Goal: Contribute content: Contribute content

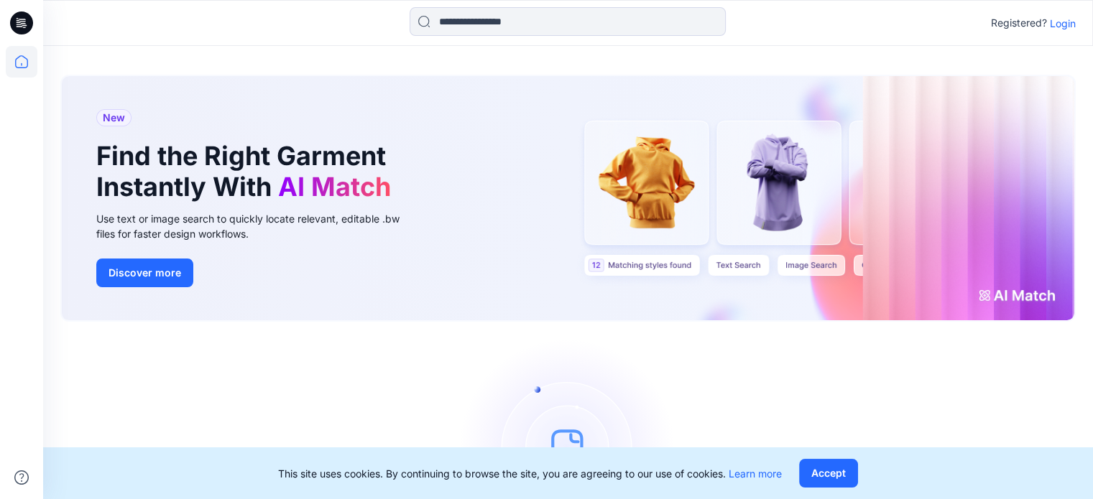
click at [1058, 24] on p "Login" at bounding box center [1063, 23] width 26 height 15
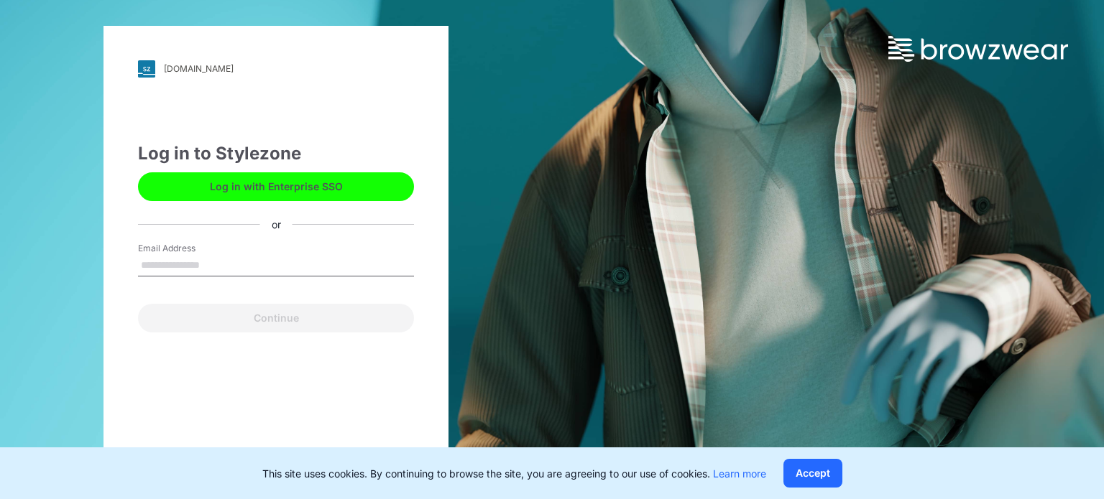
click at [236, 261] on input "Email Address" at bounding box center [276, 266] width 276 height 22
type input "**********"
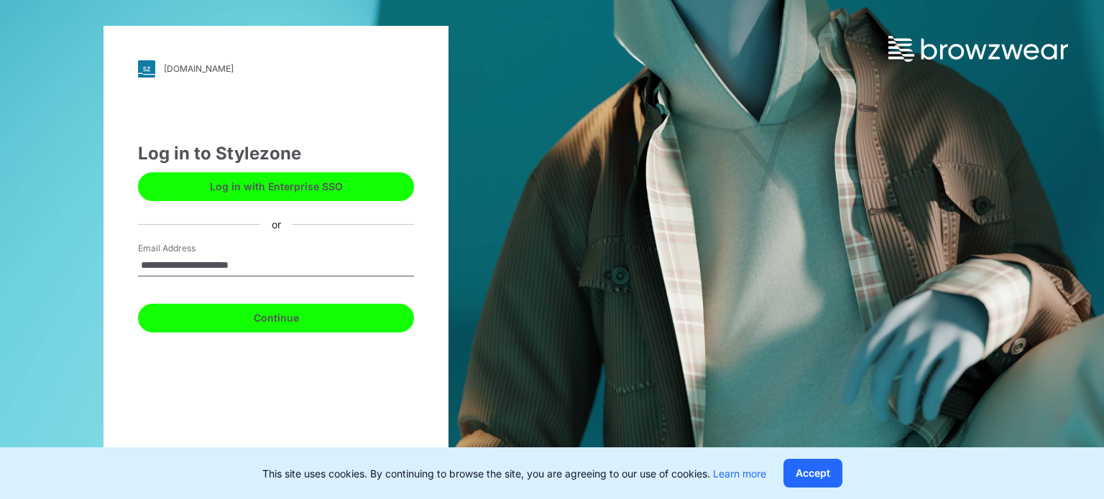
click at [303, 324] on button "Continue" at bounding box center [276, 318] width 276 height 29
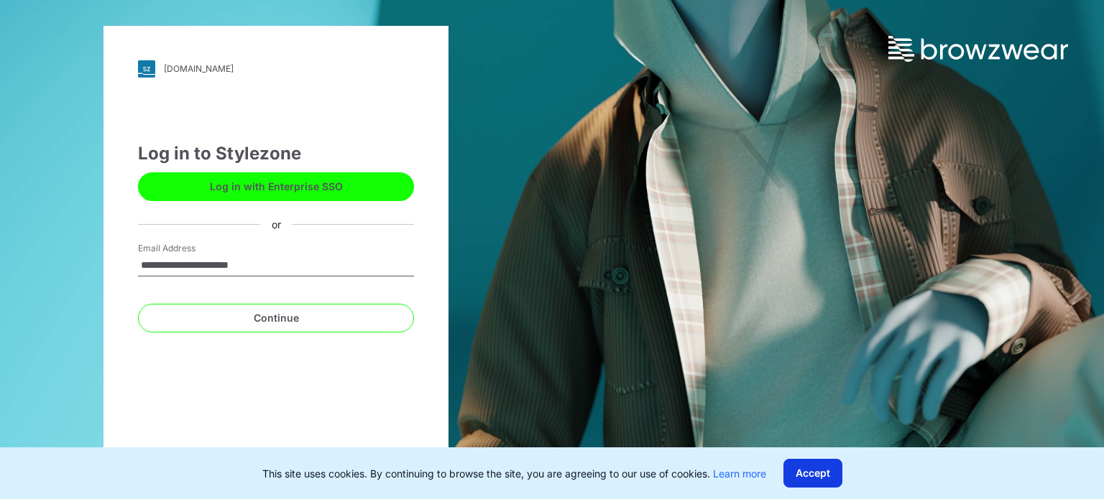
click at [808, 476] on button "Accept" at bounding box center [812, 473] width 59 height 29
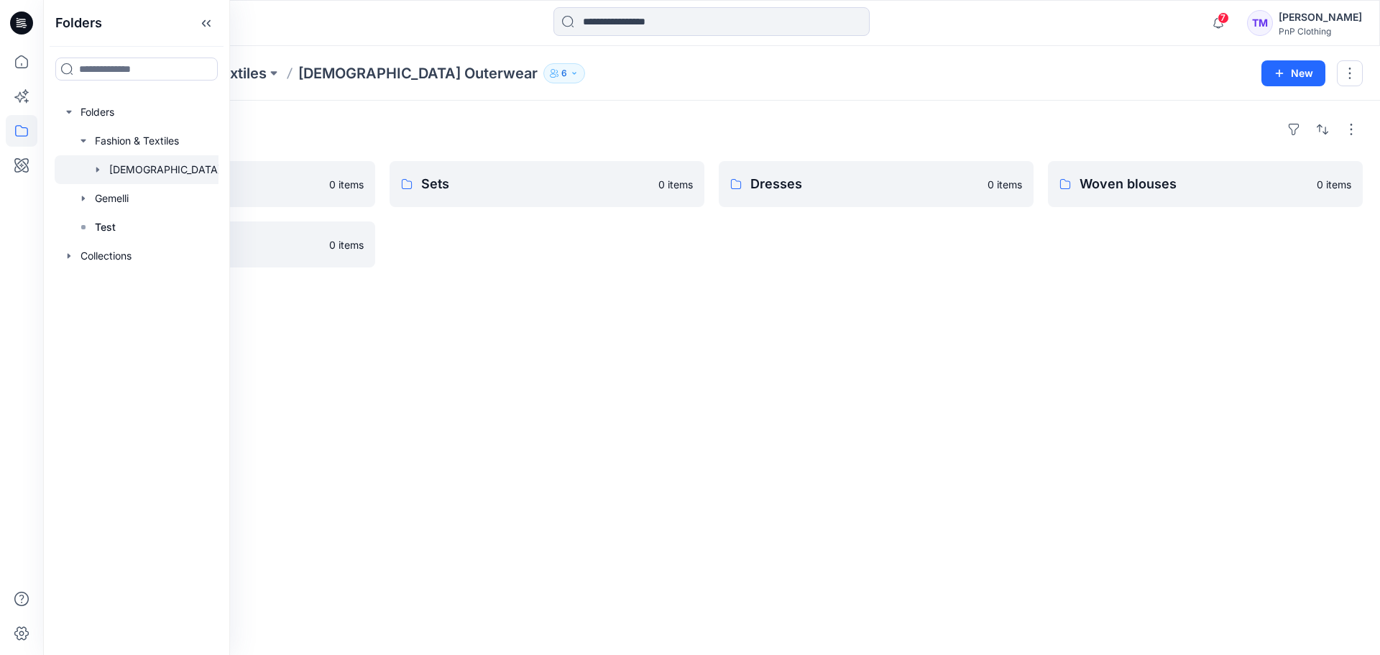
click at [445, 297] on div "Folders Shorts 0 items Woven pants 0 items Sets 0 items Dresses 0 items Woven b…" at bounding box center [711, 378] width 1337 height 554
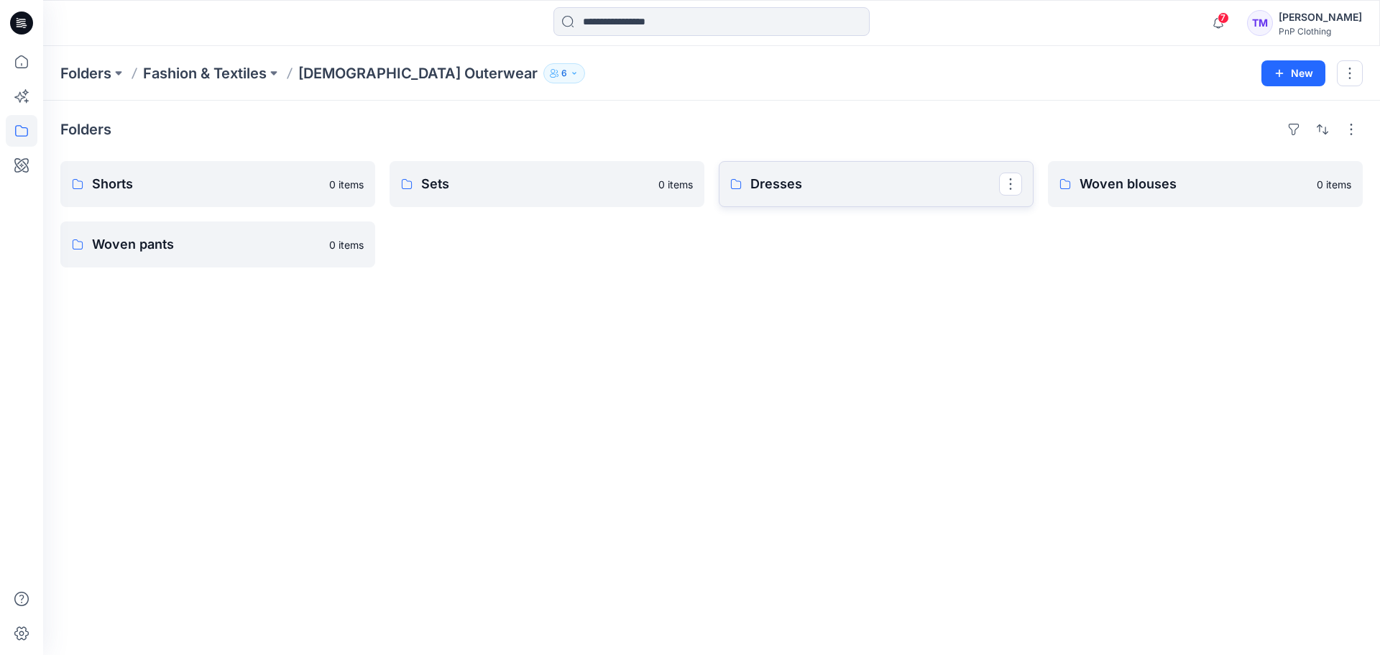
click at [801, 195] on link "Dresses" at bounding box center [876, 184] width 315 height 46
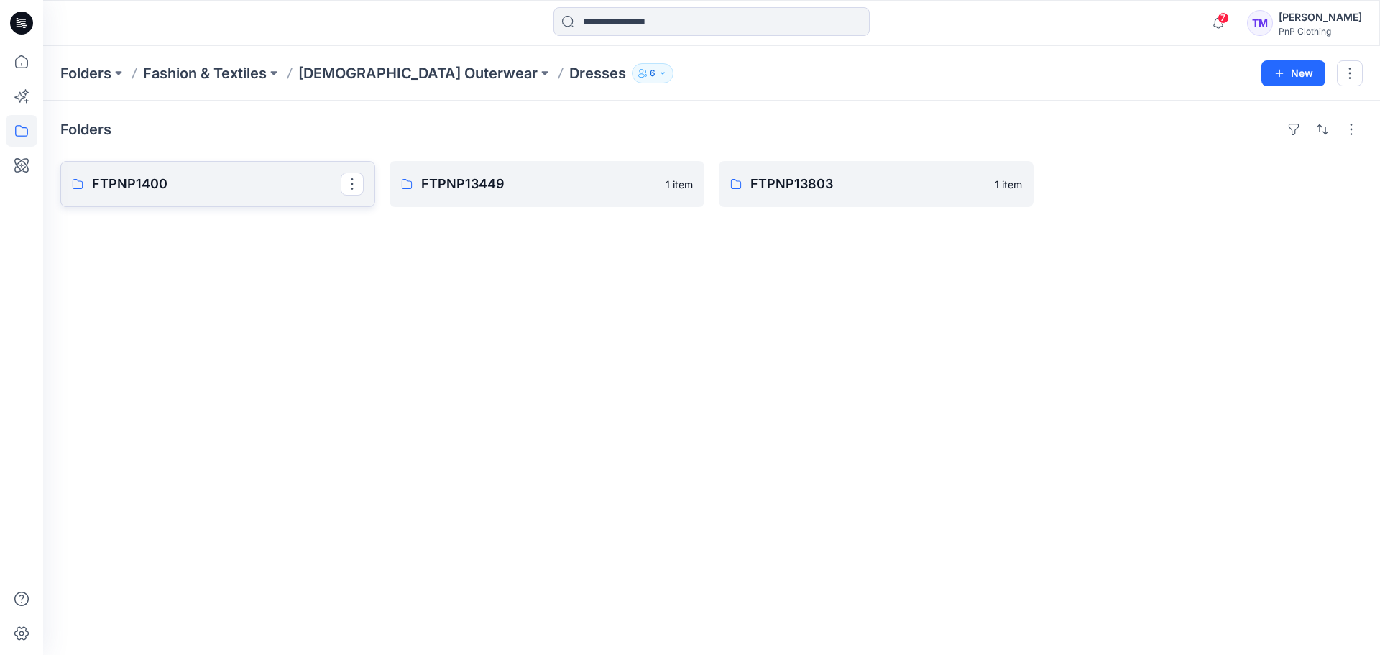
click at [279, 183] on p "FTPNP1400" at bounding box center [216, 184] width 249 height 20
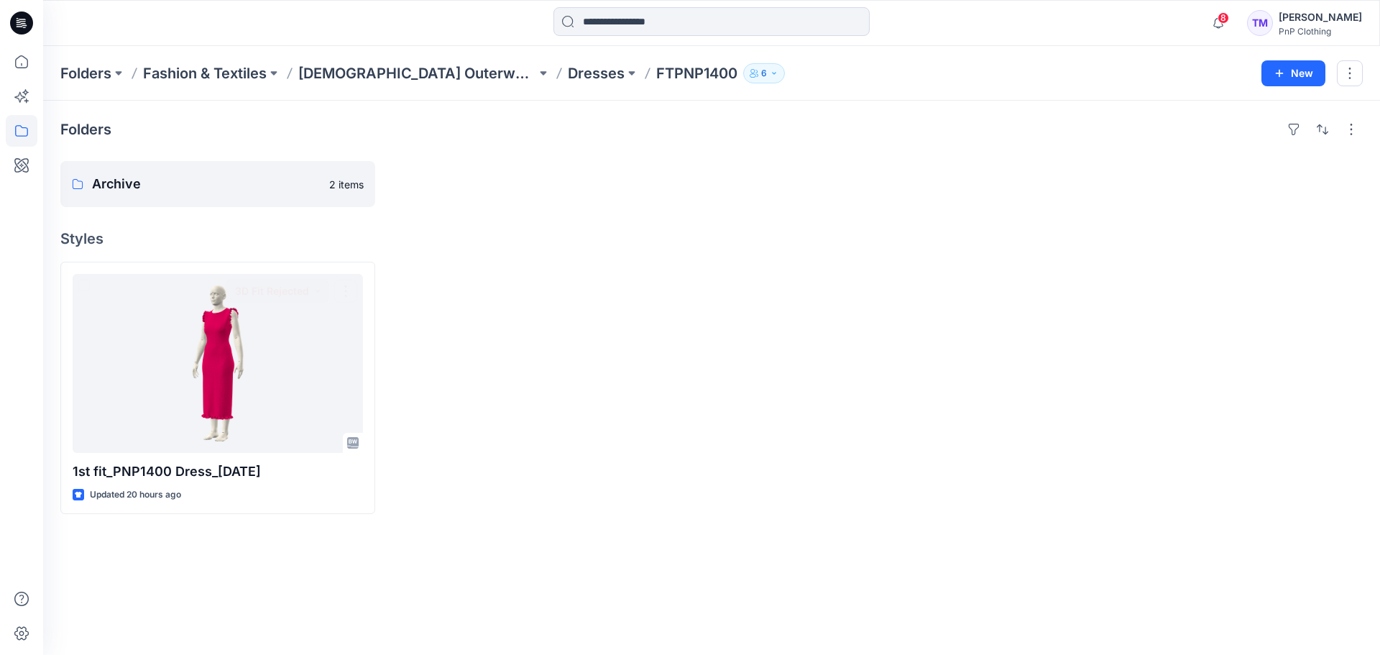
click at [562, 336] on div at bounding box center [546, 388] width 315 height 252
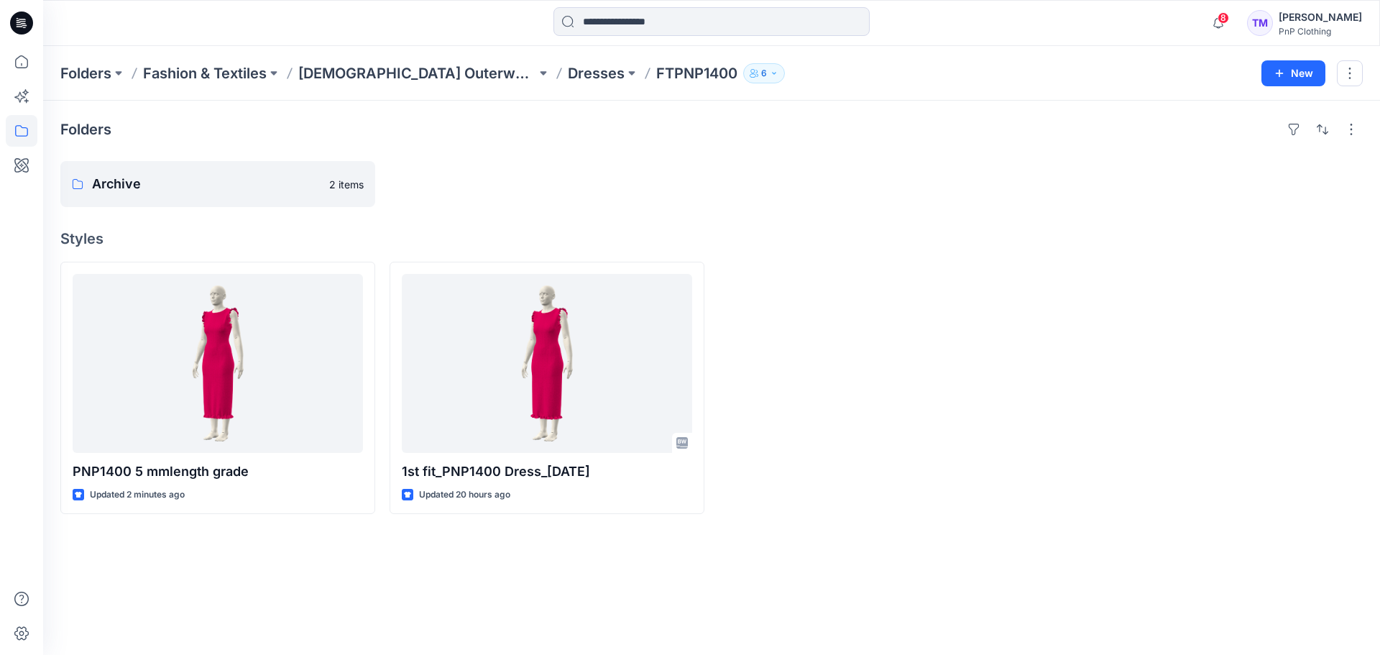
click at [874, 336] on div at bounding box center [876, 388] width 315 height 252
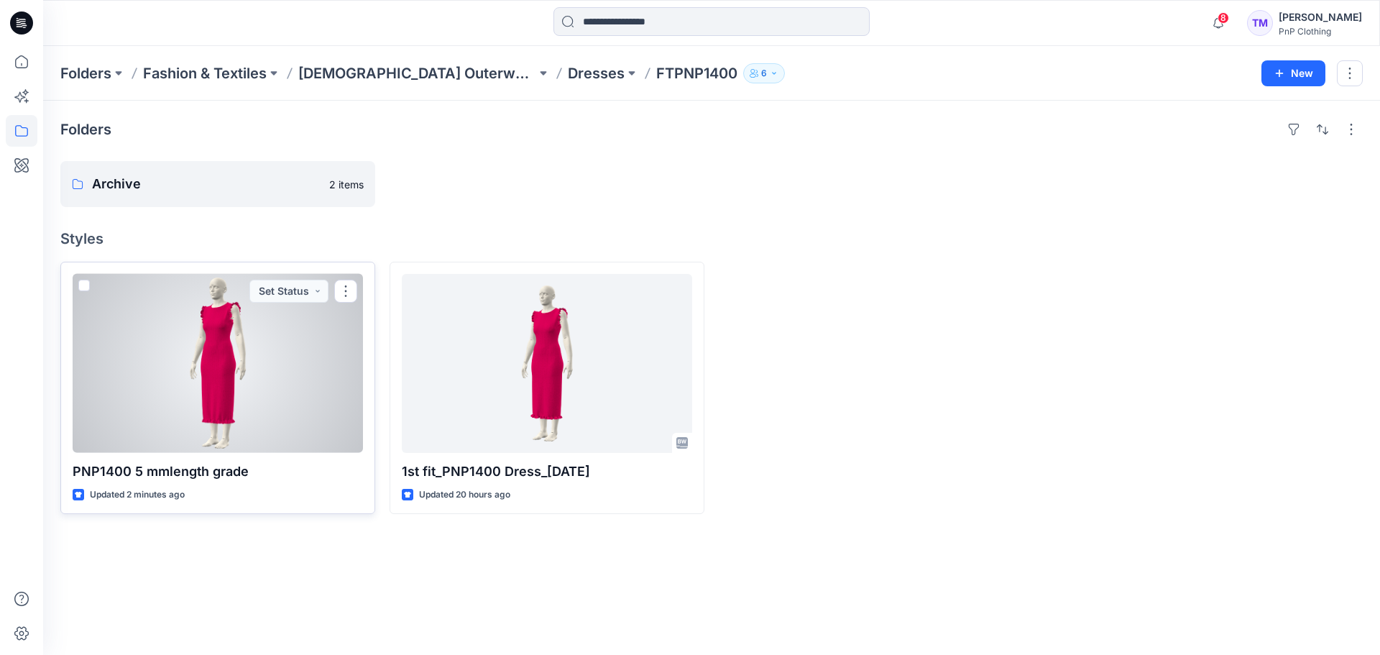
click at [230, 475] on p "PNP1400 5 mmlength grade" at bounding box center [218, 471] width 290 height 20
click at [236, 467] on p "PNP1400 5 mmlength grade" at bounding box center [218, 471] width 290 height 20
click at [315, 362] on div at bounding box center [218, 363] width 290 height 179
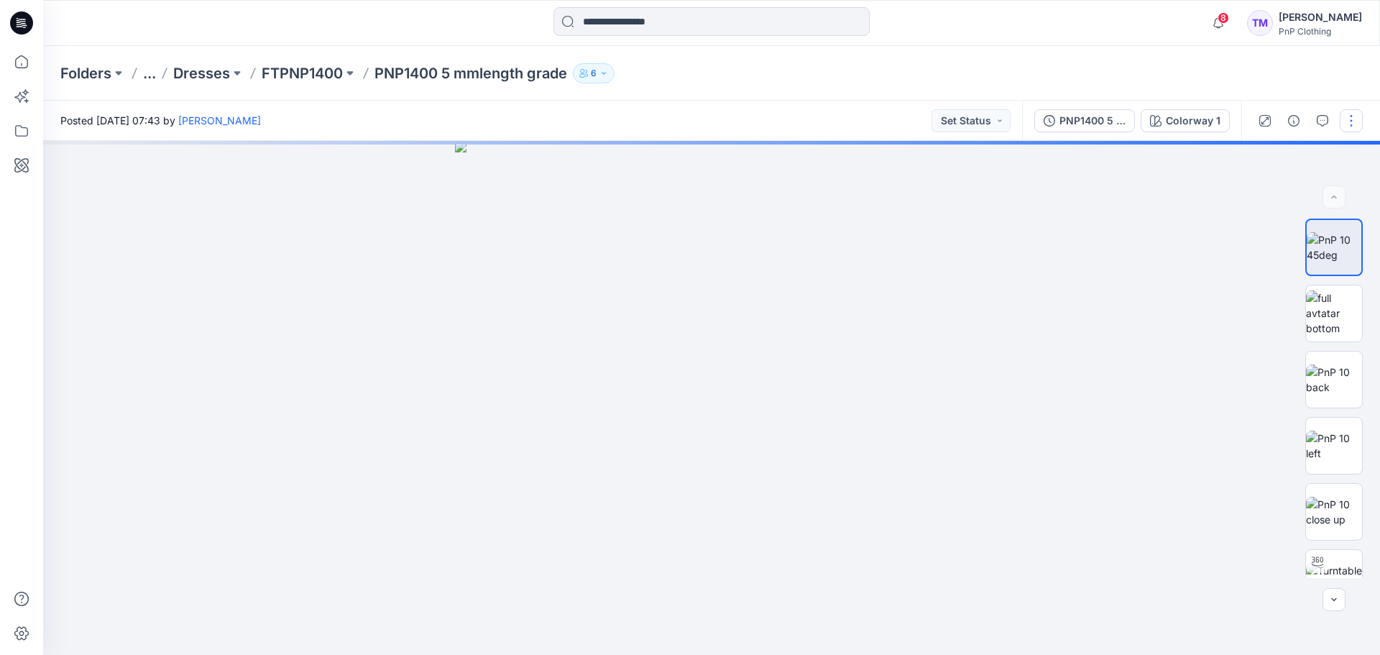
click at [1342, 119] on button "button" at bounding box center [1350, 120] width 23 height 23
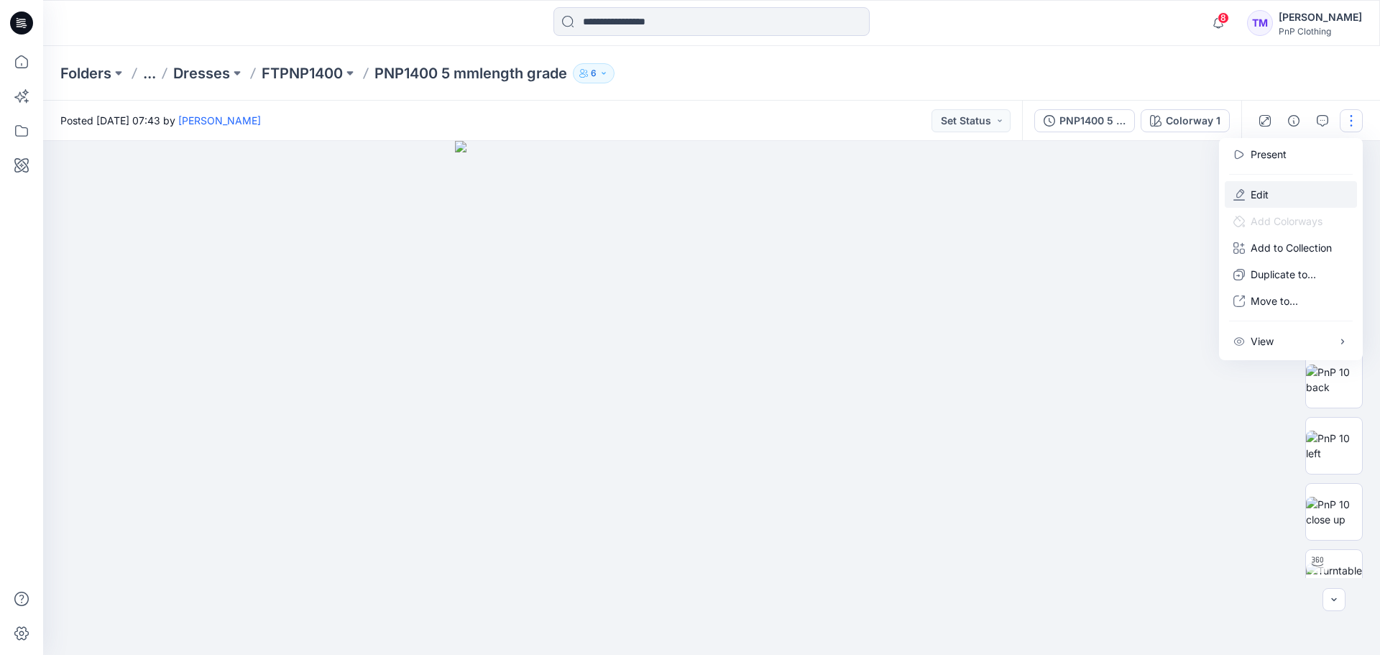
click at [1270, 193] on button "Edit" at bounding box center [1290, 194] width 132 height 27
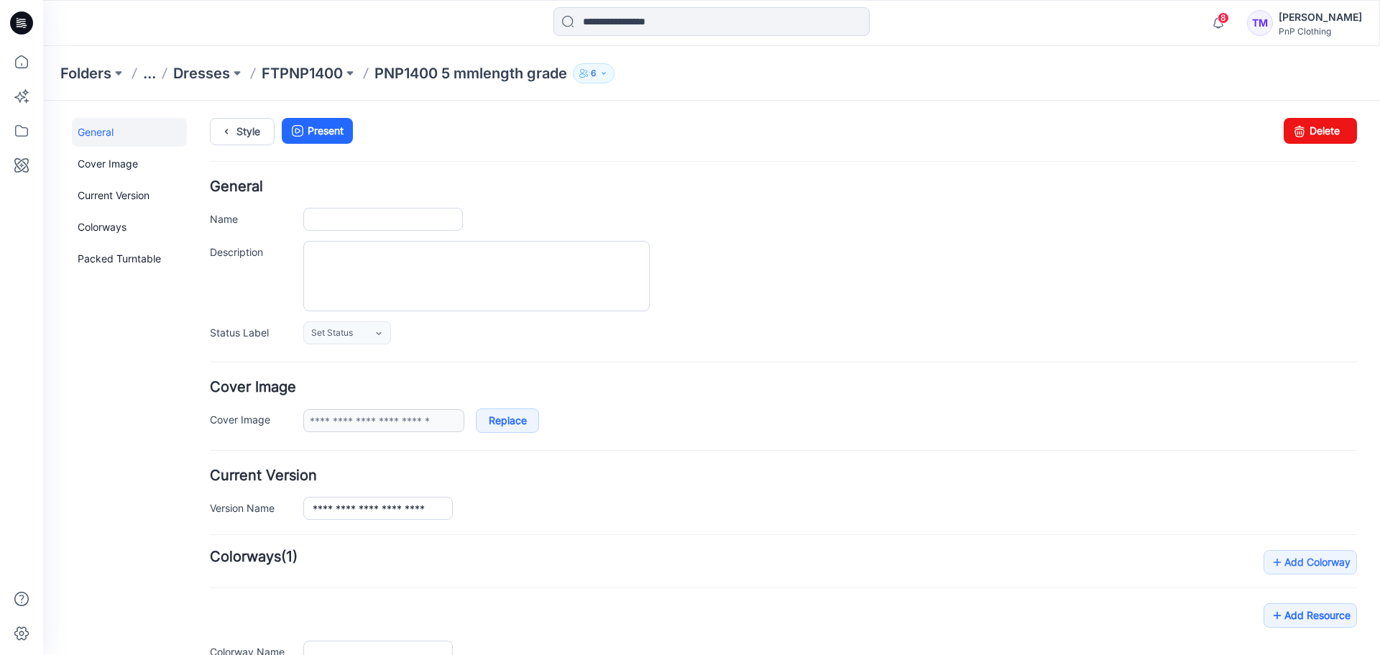
type input "**********"
click at [341, 220] on input "**********" at bounding box center [383, 219] width 160 height 23
click at [308, 216] on input "**********" at bounding box center [383, 219] width 160 height 23
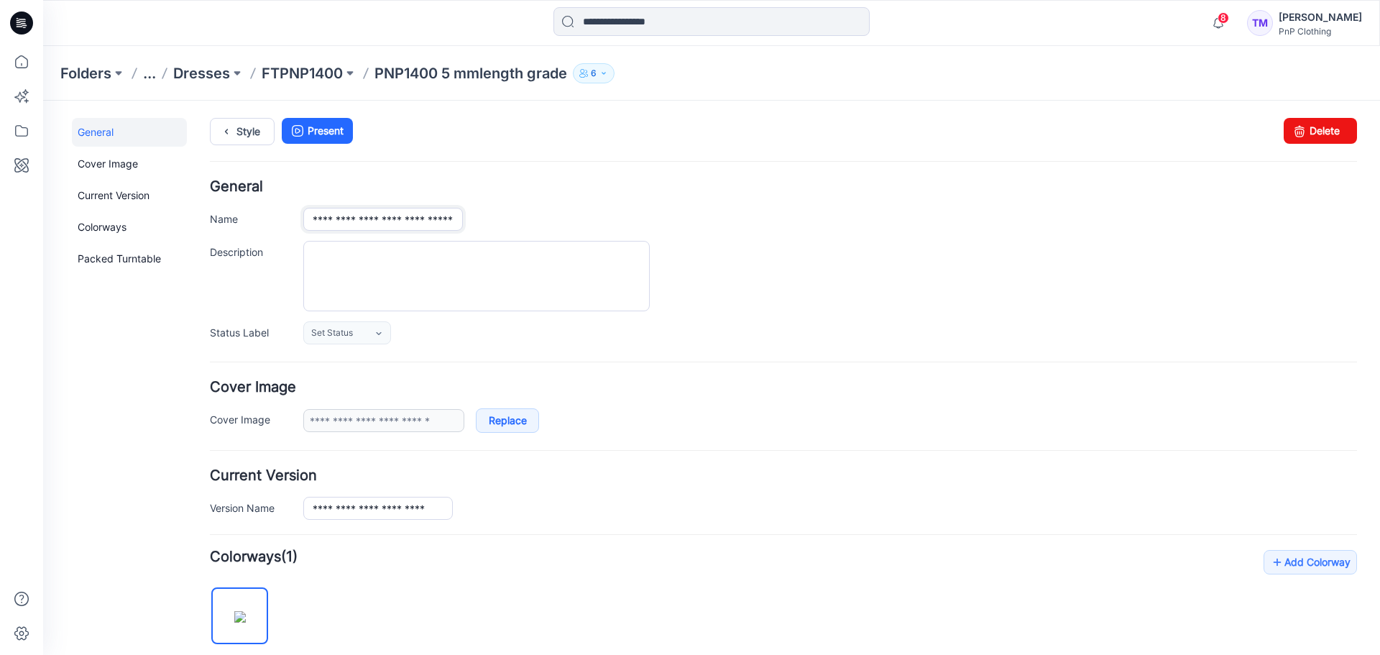
scroll to position [0, 10]
type input "**********"
click at [308, 260] on textarea "Description" at bounding box center [476, 276] width 346 height 70
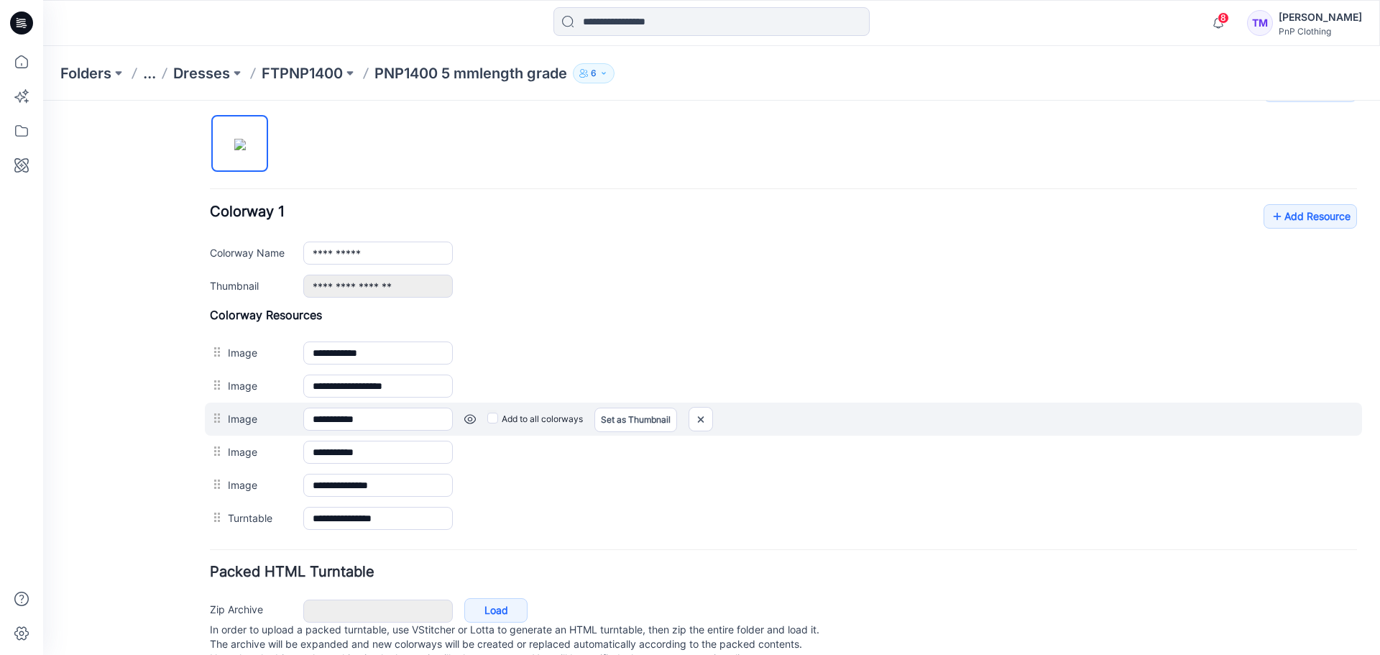
scroll to position [517, 0]
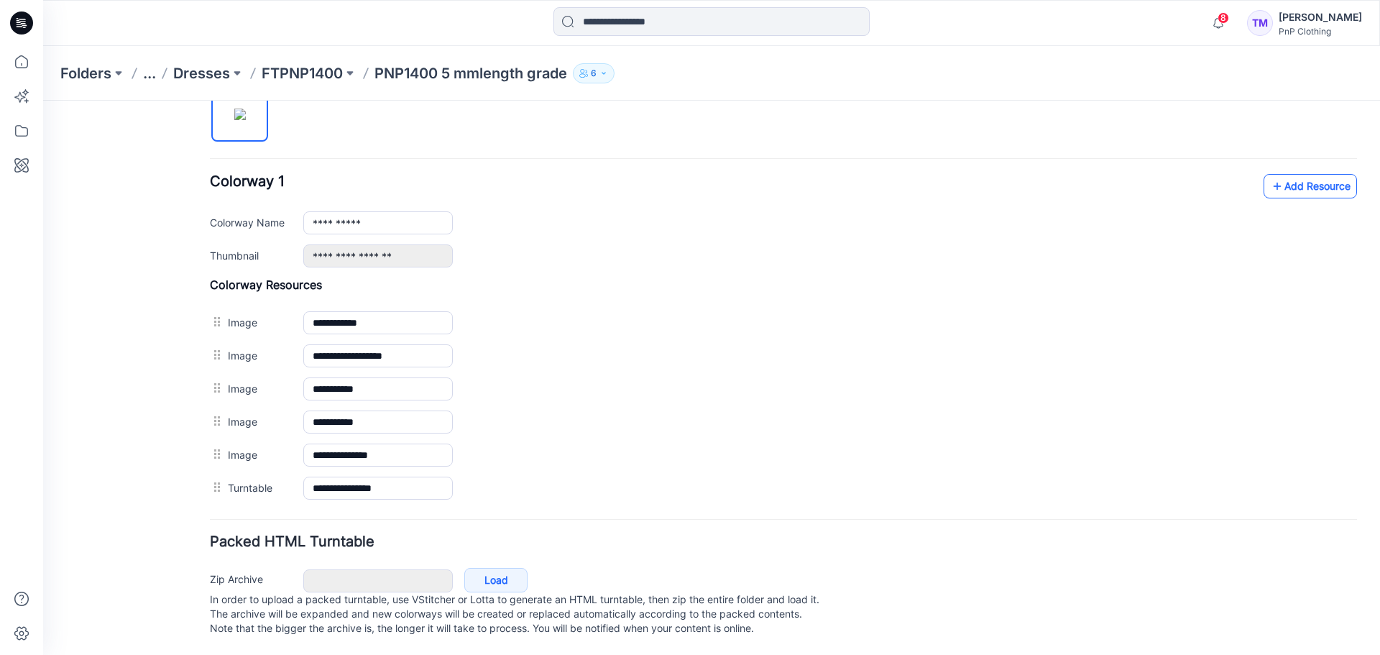
type textarea "**********"
click at [1292, 177] on link "Add Resource" at bounding box center [1309, 186] width 93 height 24
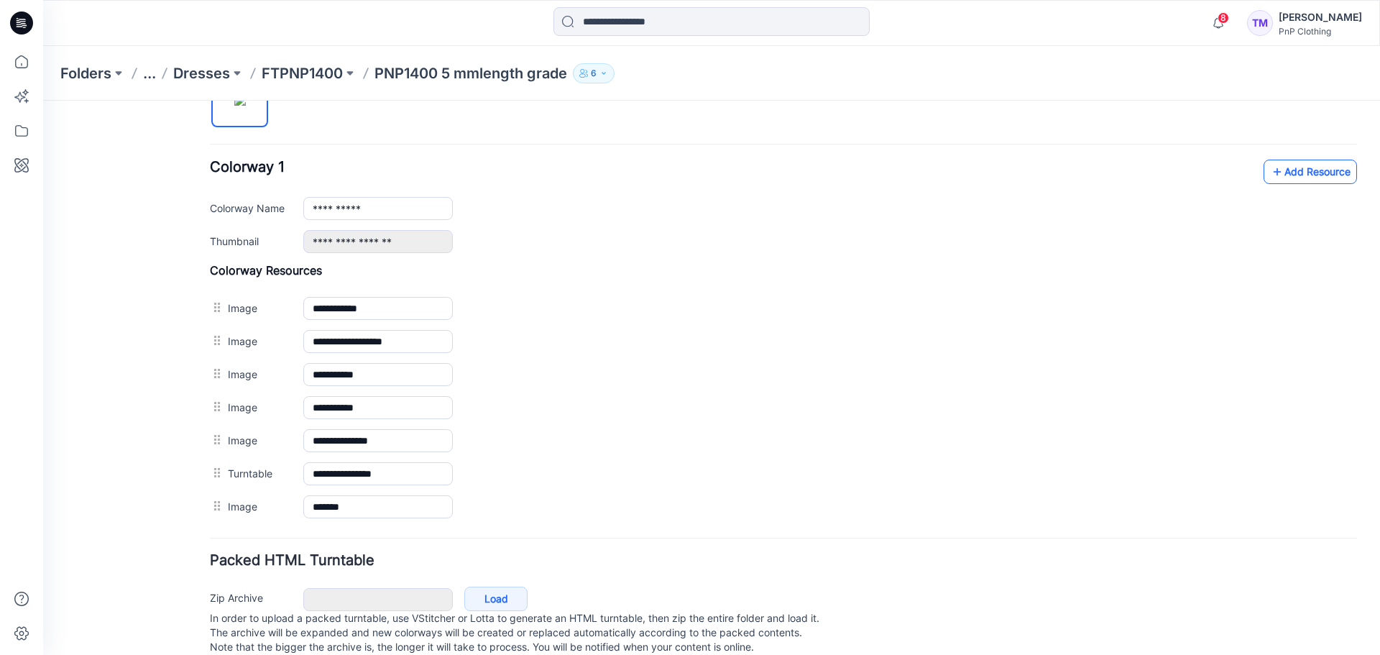
click at [1300, 175] on link "Add Resource" at bounding box center [1309, 172] width 93 height 24
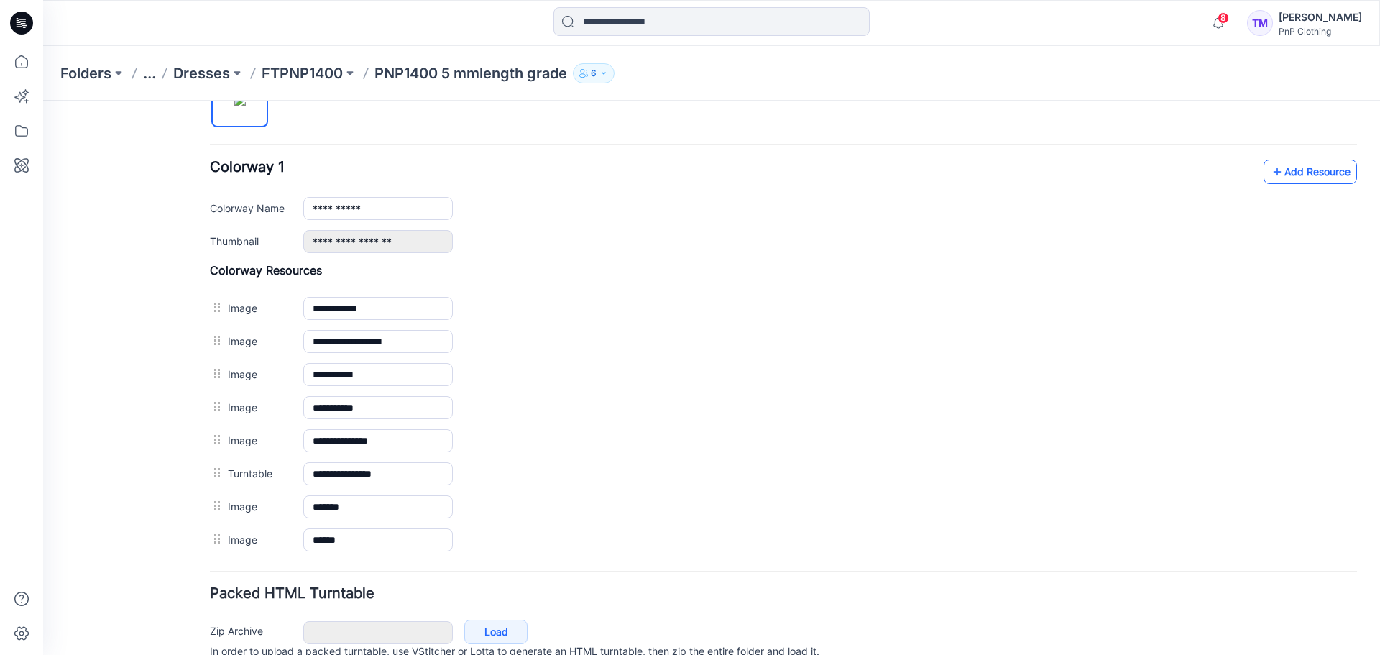
click at [1303, 178] on link "Add Resource" at bounding box center [1309, 172] width 93 height 24
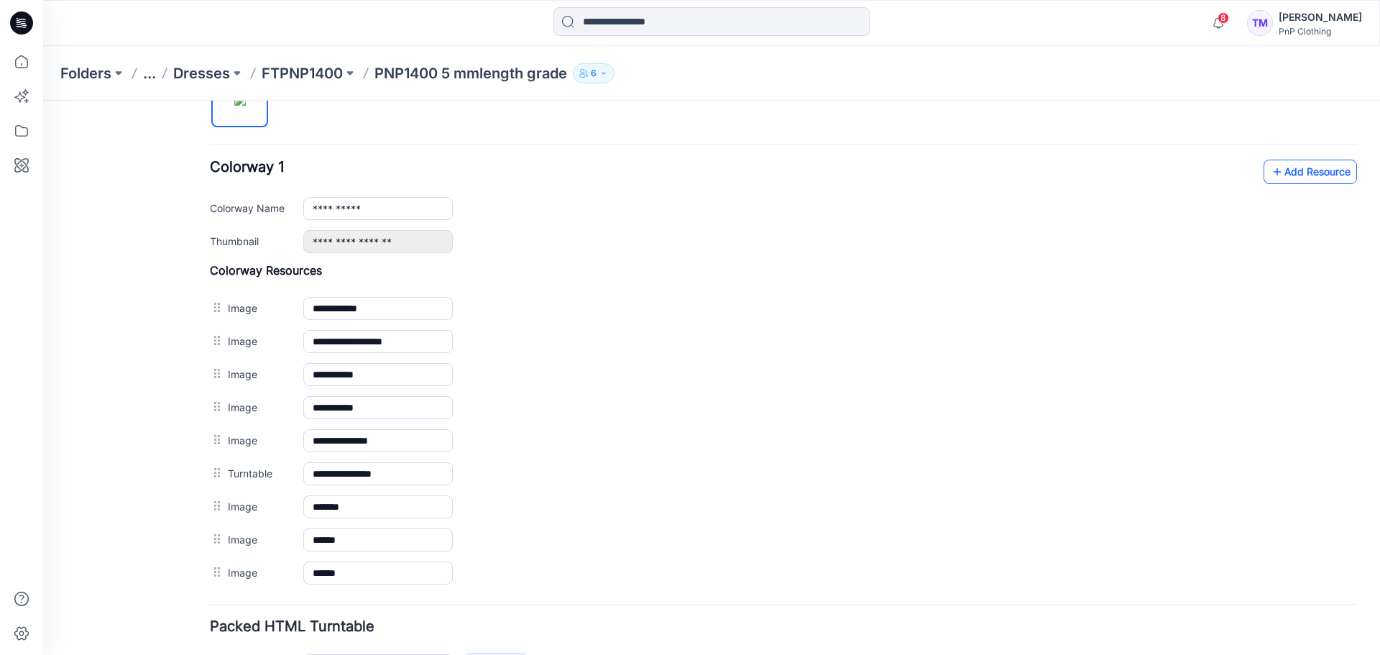
click at [1319, 175] on link "Add Resource" at bounding box center [1309, 172] width 93 height 24
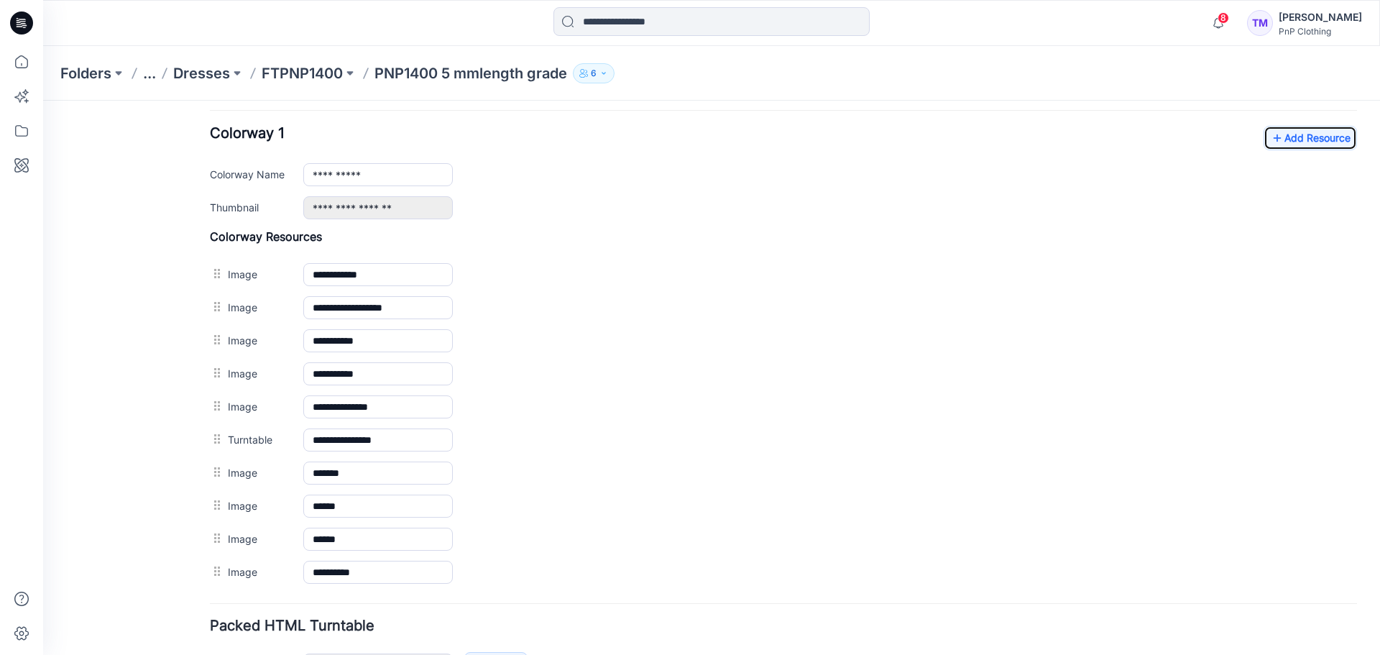
scroll to position [506, 0]
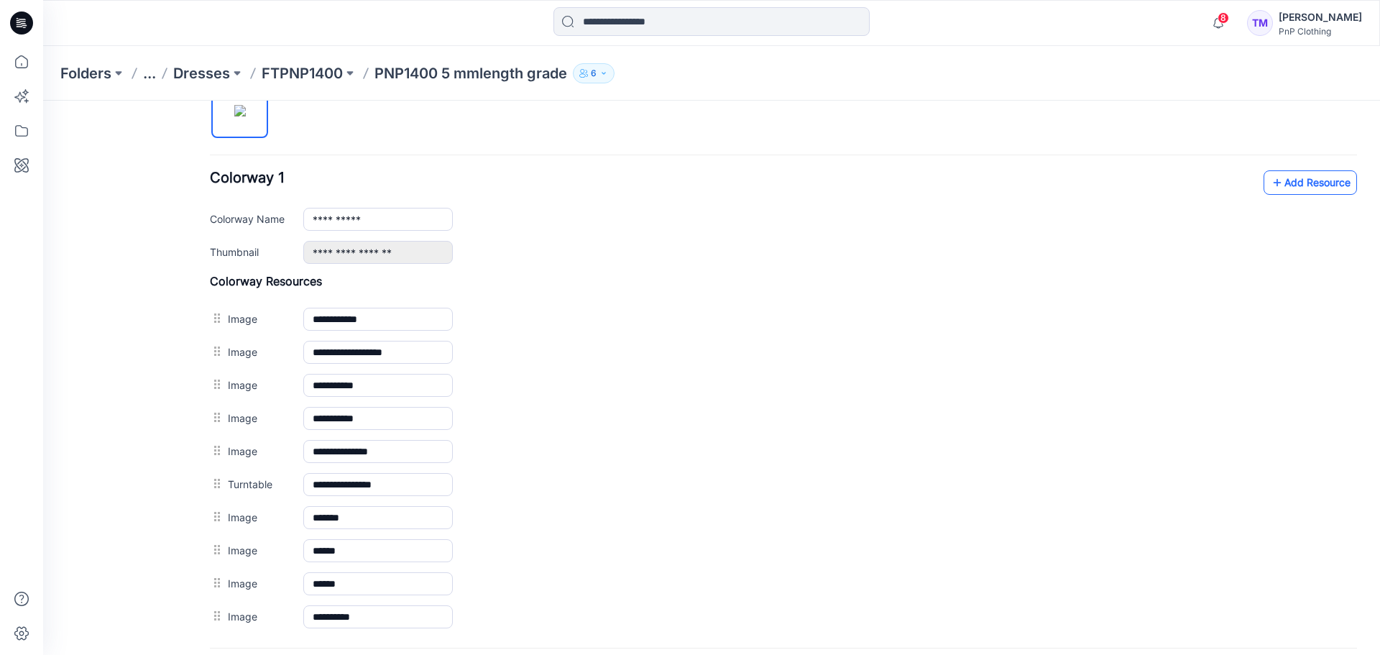
click at [1321, 178] on link "Add Resource" at bounding box center [1309, 182] width 93 height 24
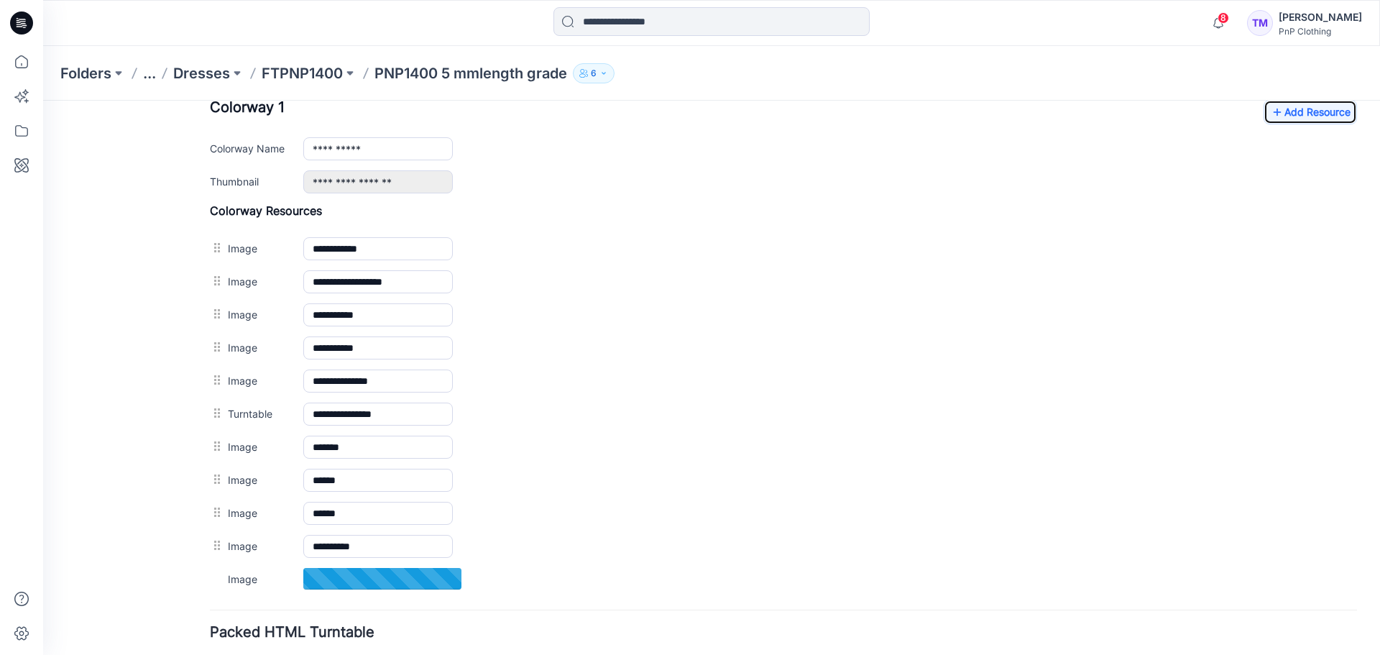
scroll to position [577, 0]
click at [1307, 119] on link "Add Resource" at bounding box center [1309, 111] width 93 height 24
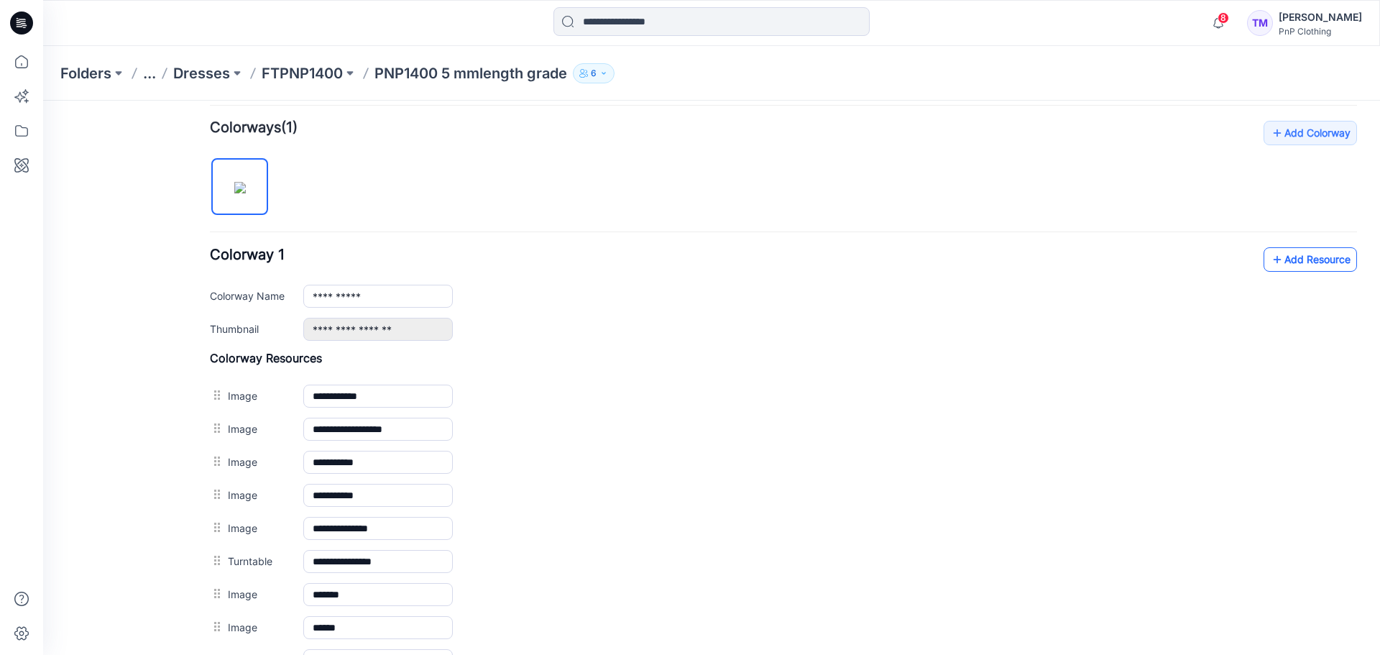
scroll to position [428, 0]
click at [1280, 271] on link "Add Resource" at bounding box center [1309, 260] width 93 height 24
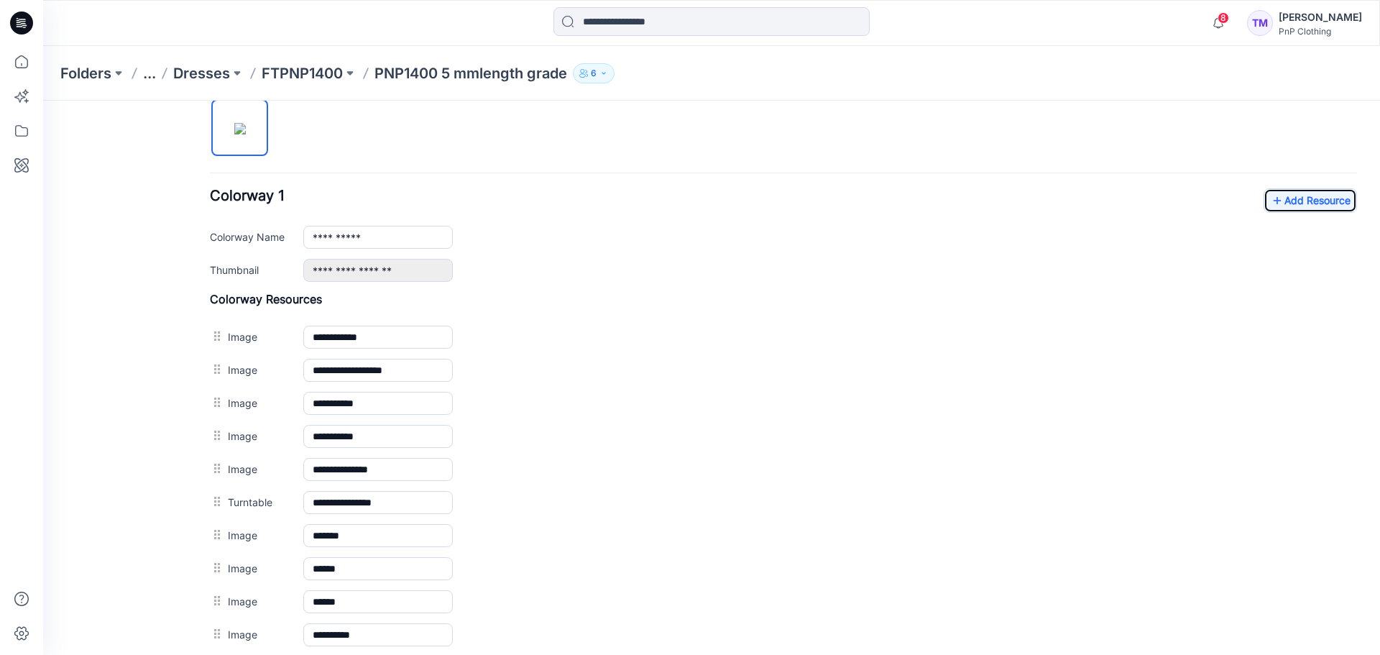
scroll to position [461, 0]
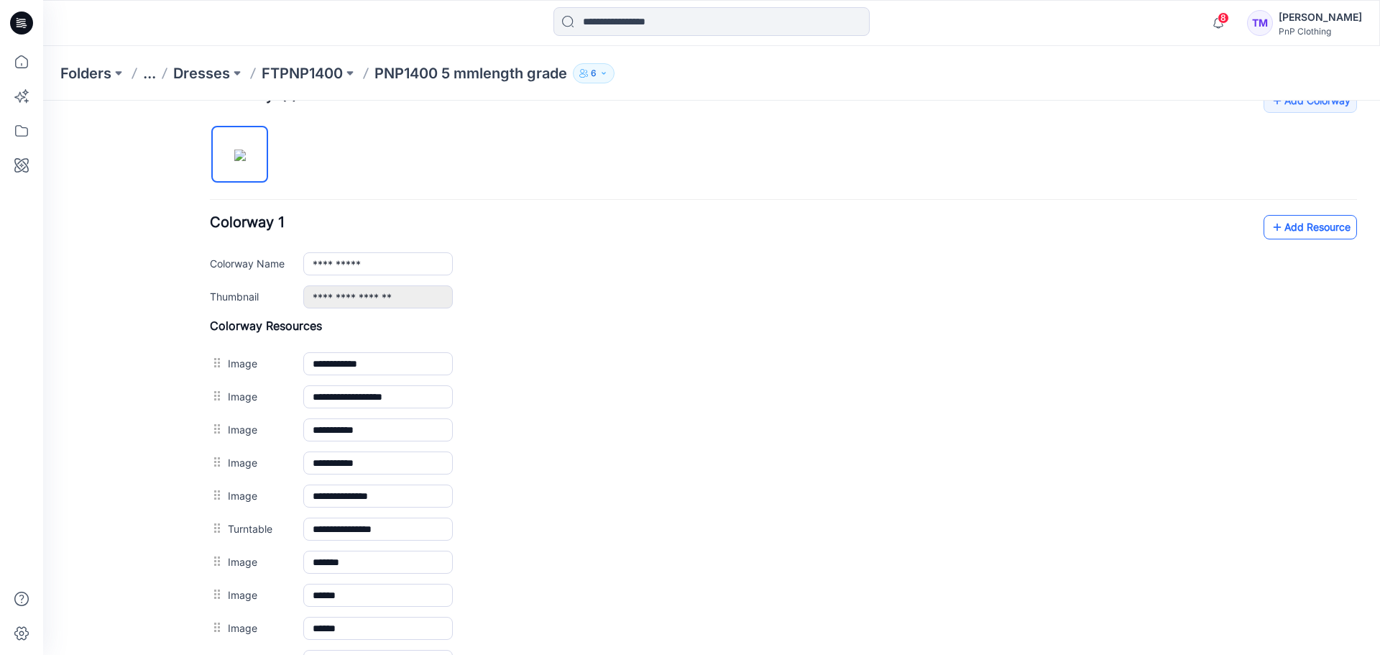
click at [1270, 232] on icon at bounding box center [1277, 227] width 14 height 23
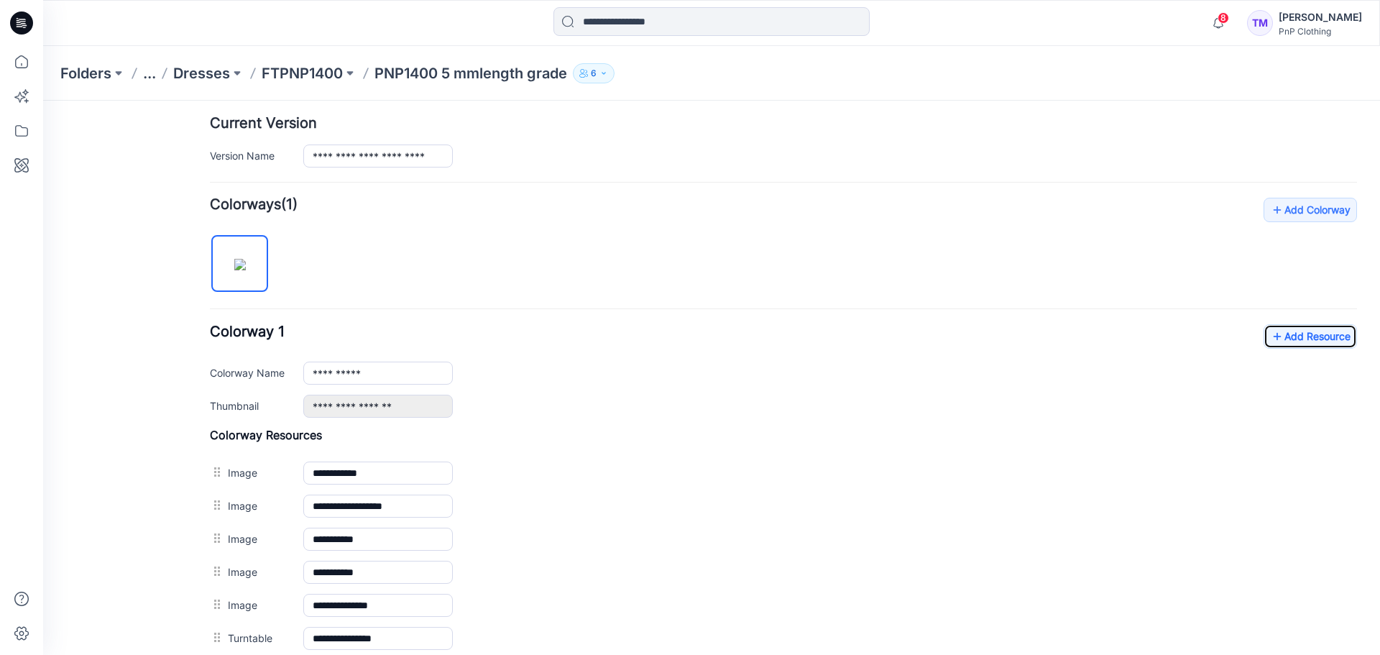
scroll to position [351, 0]
click at [1321, 339] on link "Add Resource" at bounding box center [1309, 338] width 93 height 24
click at [1313, 336] on link "Add Resource" at bounding box center [1309, 338] width 93 height 24
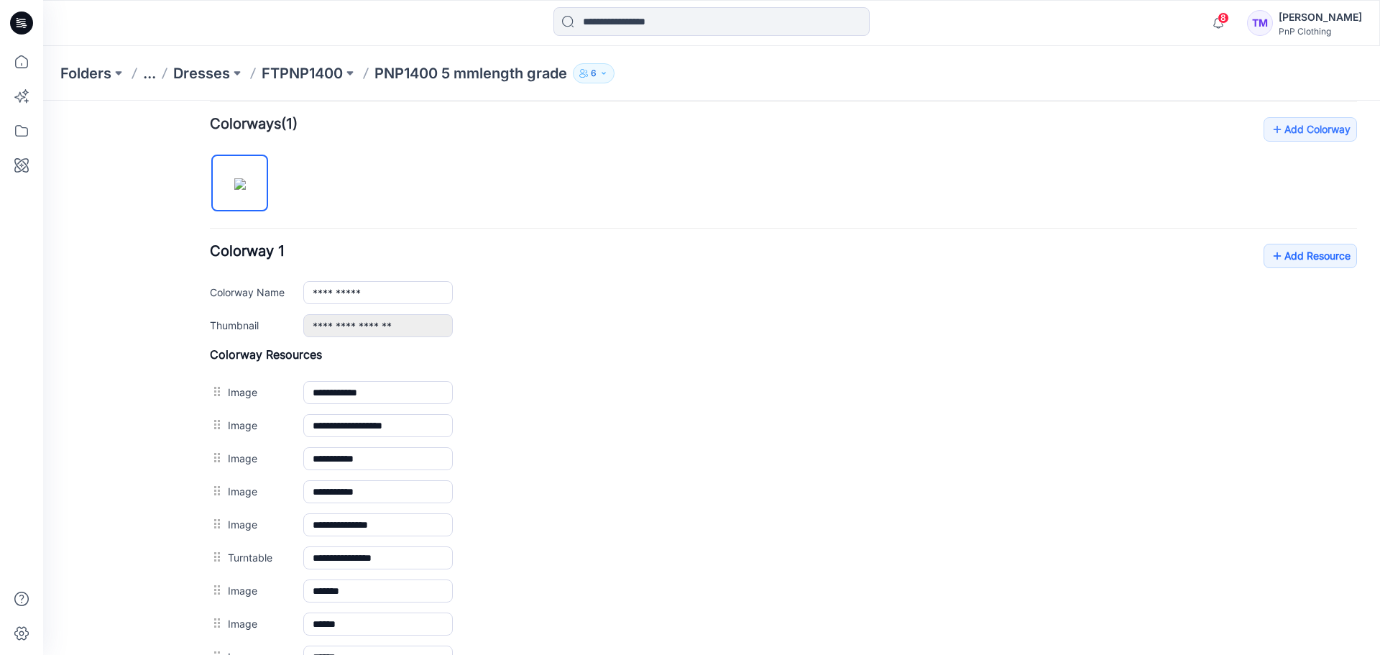
scroll to position [423, 0]
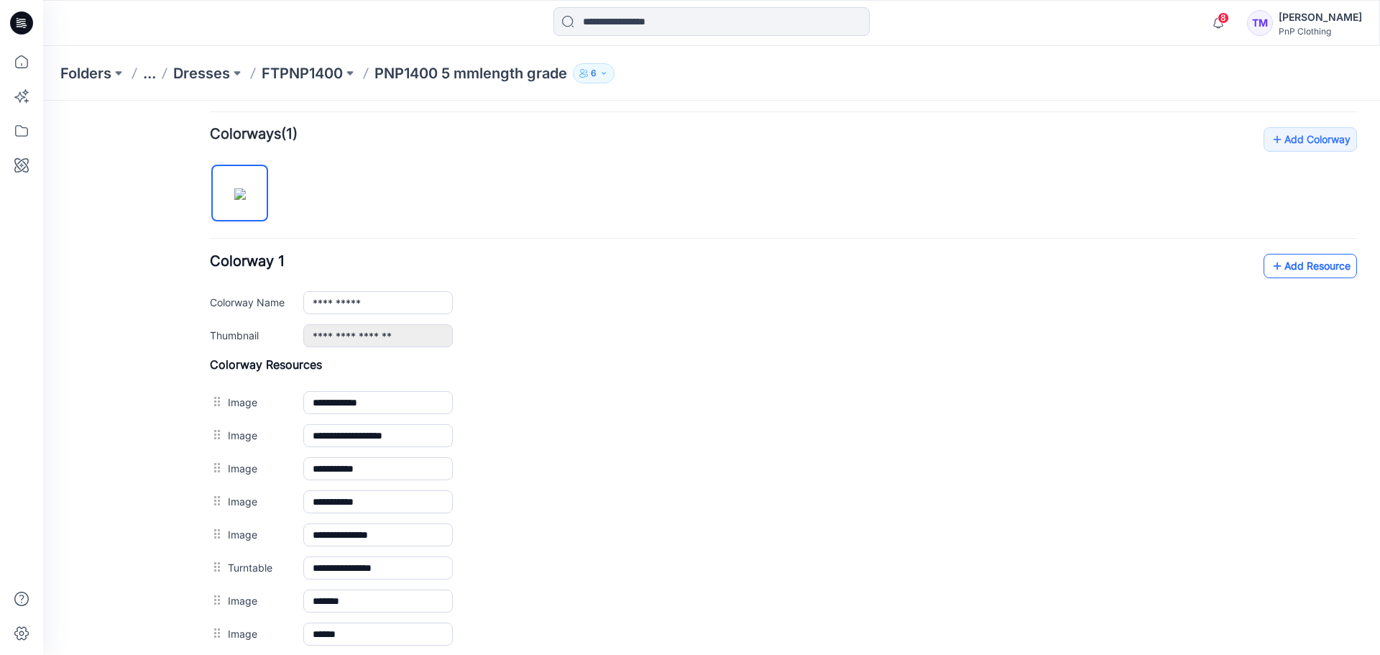
click at [1270, 262] on icon at bounding box center [1277, 265] width 14 height 23
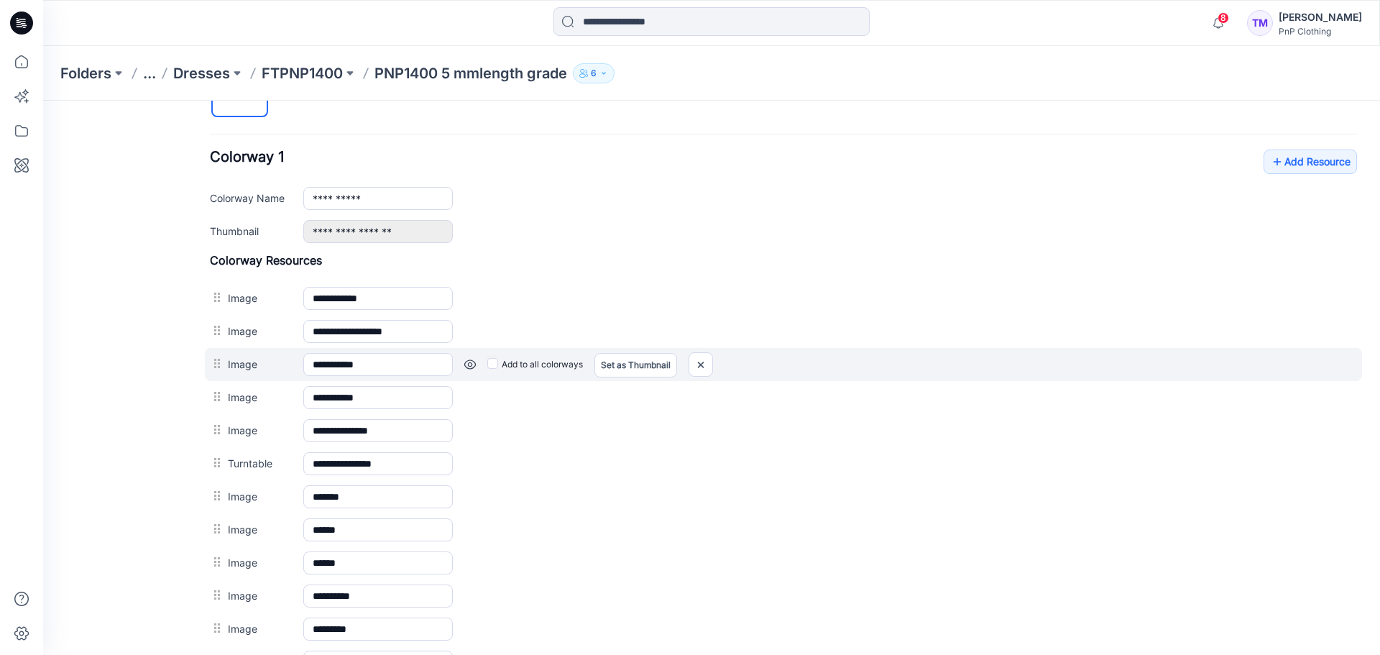
scroll to position [521, 0]
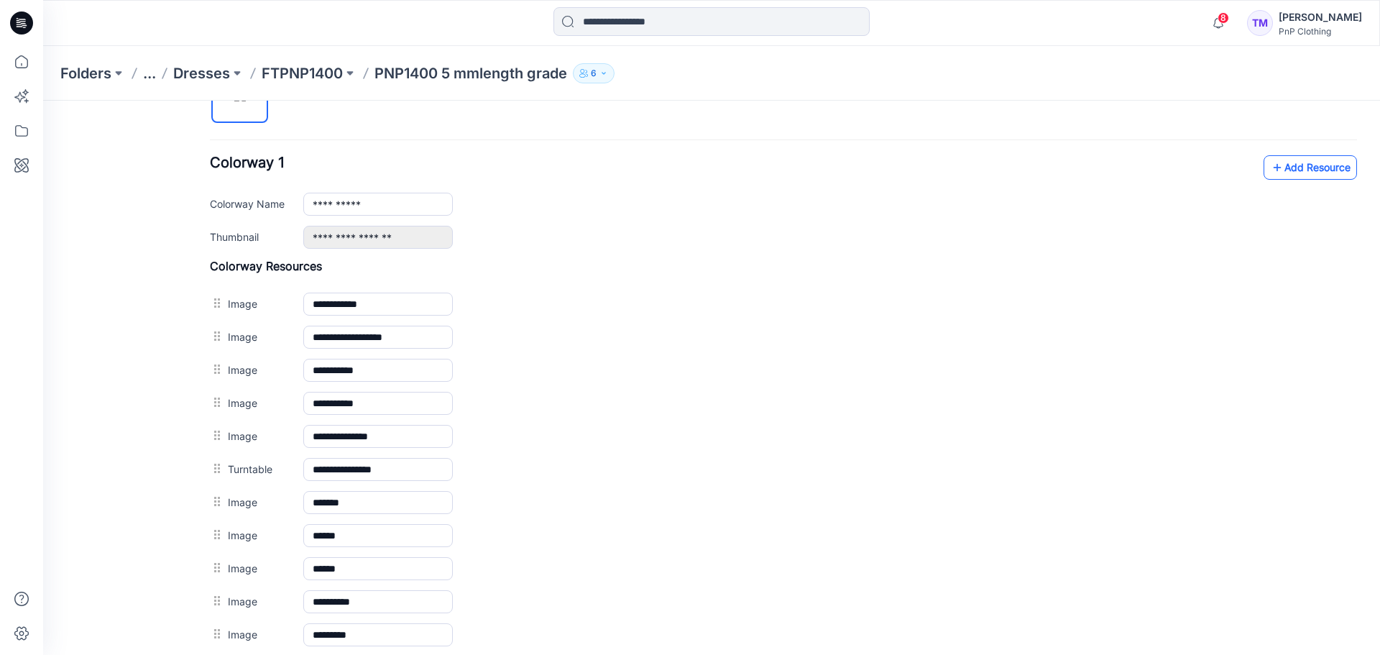
click at [1311, 168] on link "Add Resource" at bounding box center [1309, 167] width 93 height 24
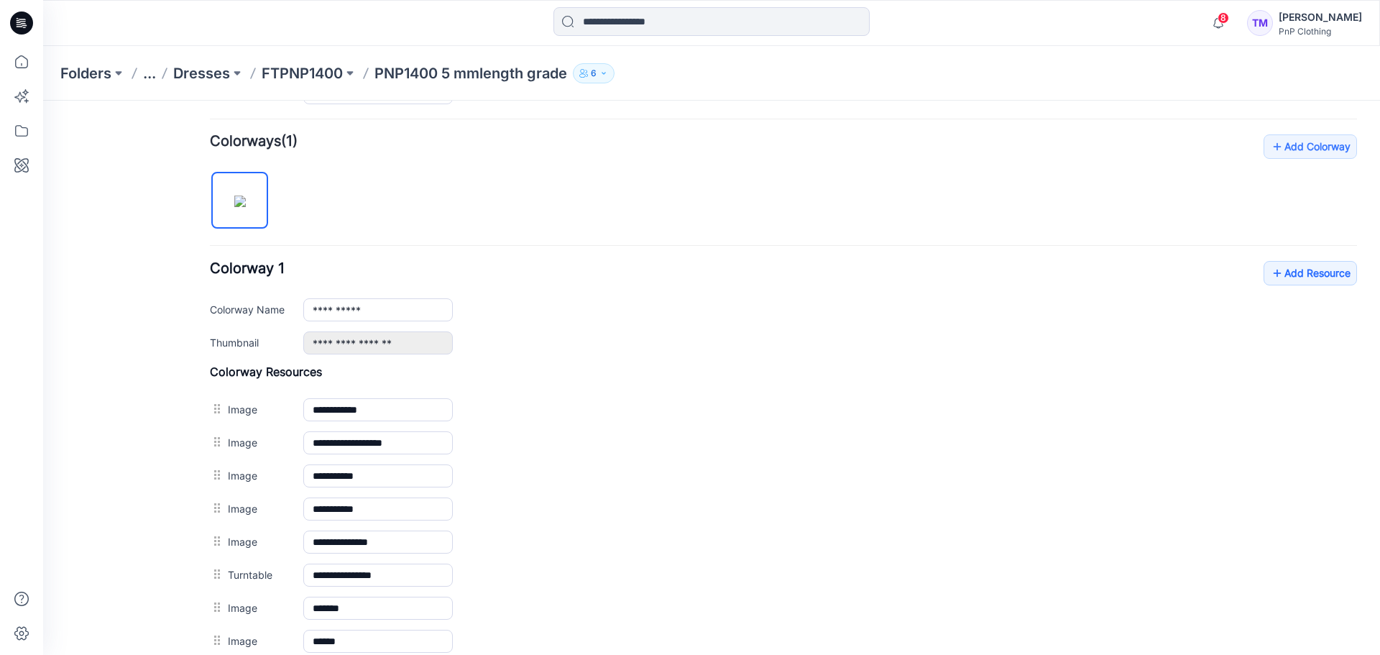
scroll to position [376, 0]
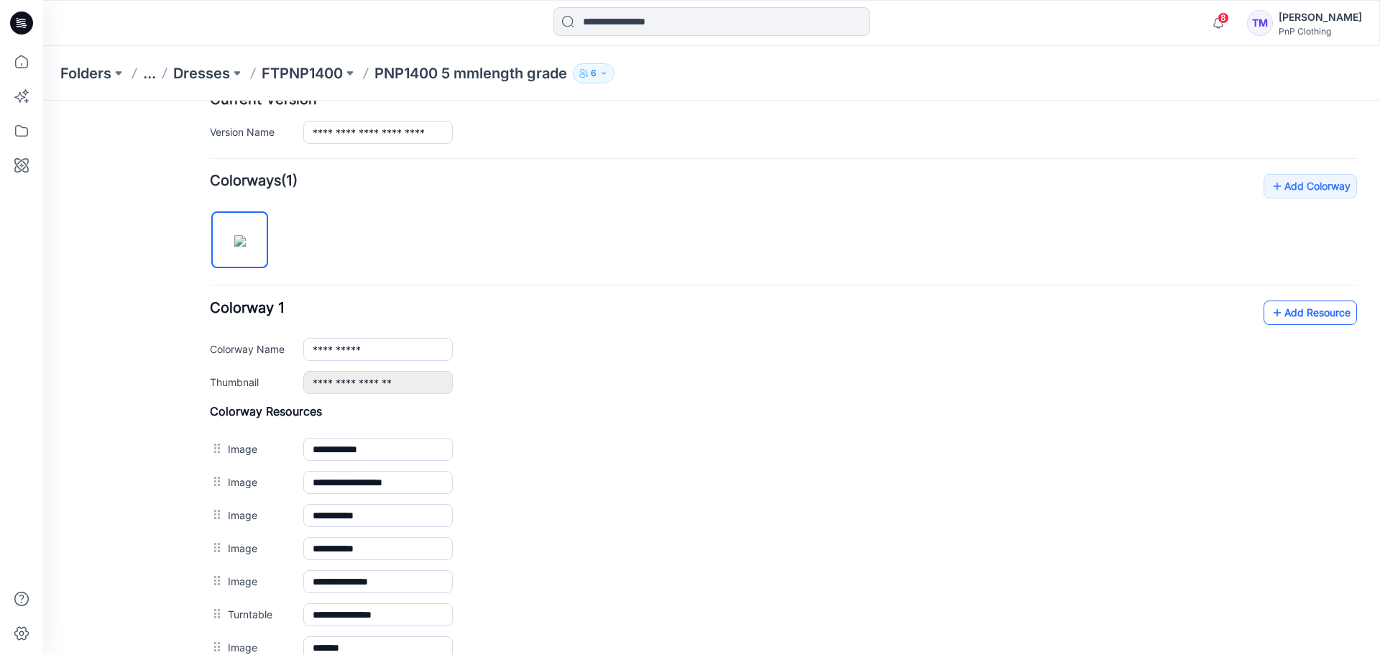
click at [1283, 311] on link "Add Resource" at bounding box center [1309, 312] width 93 height 24
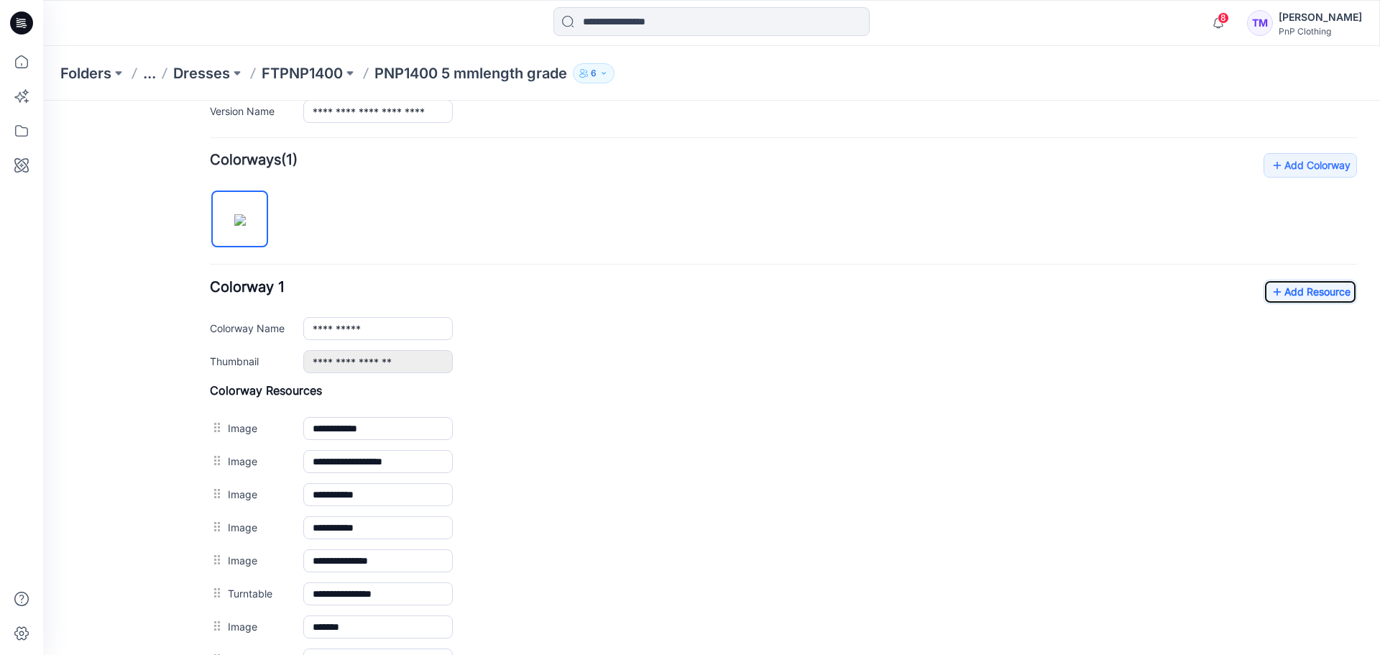
scroll to position [373, 0]
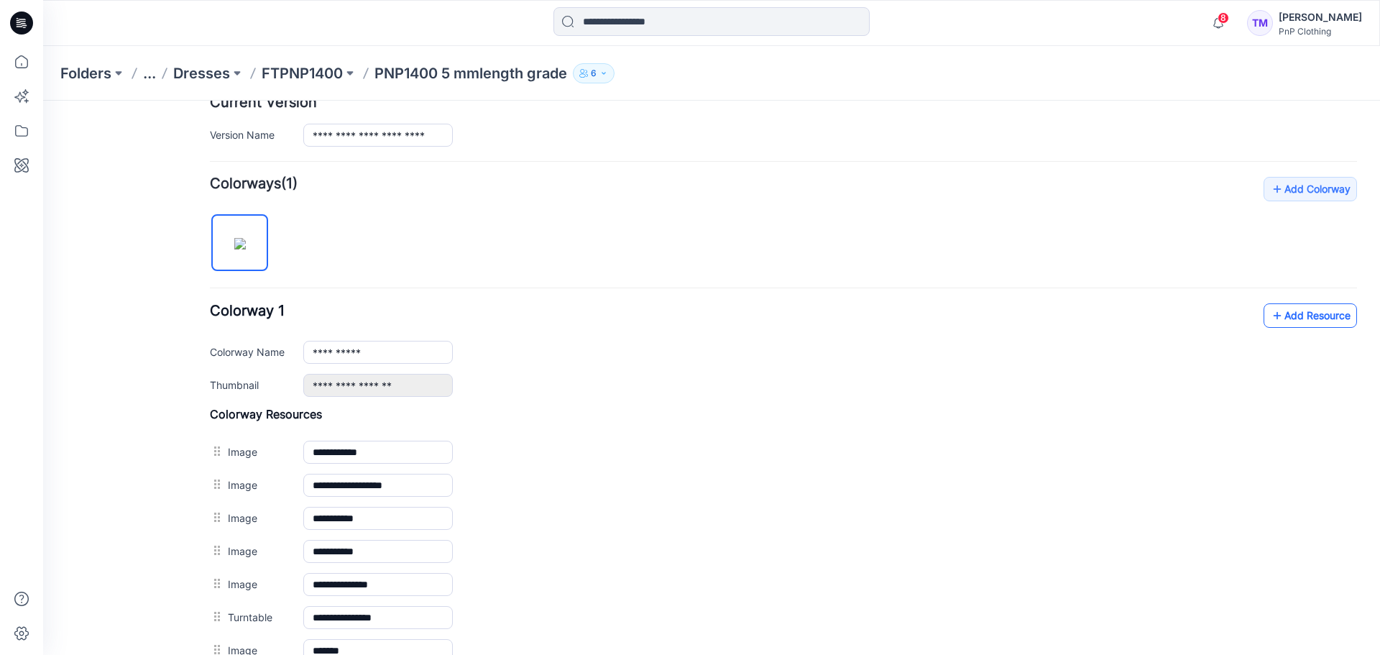
click at [1298, 314] on link "Add Resource" at bounding box center [1309, 315] width 93 height 24
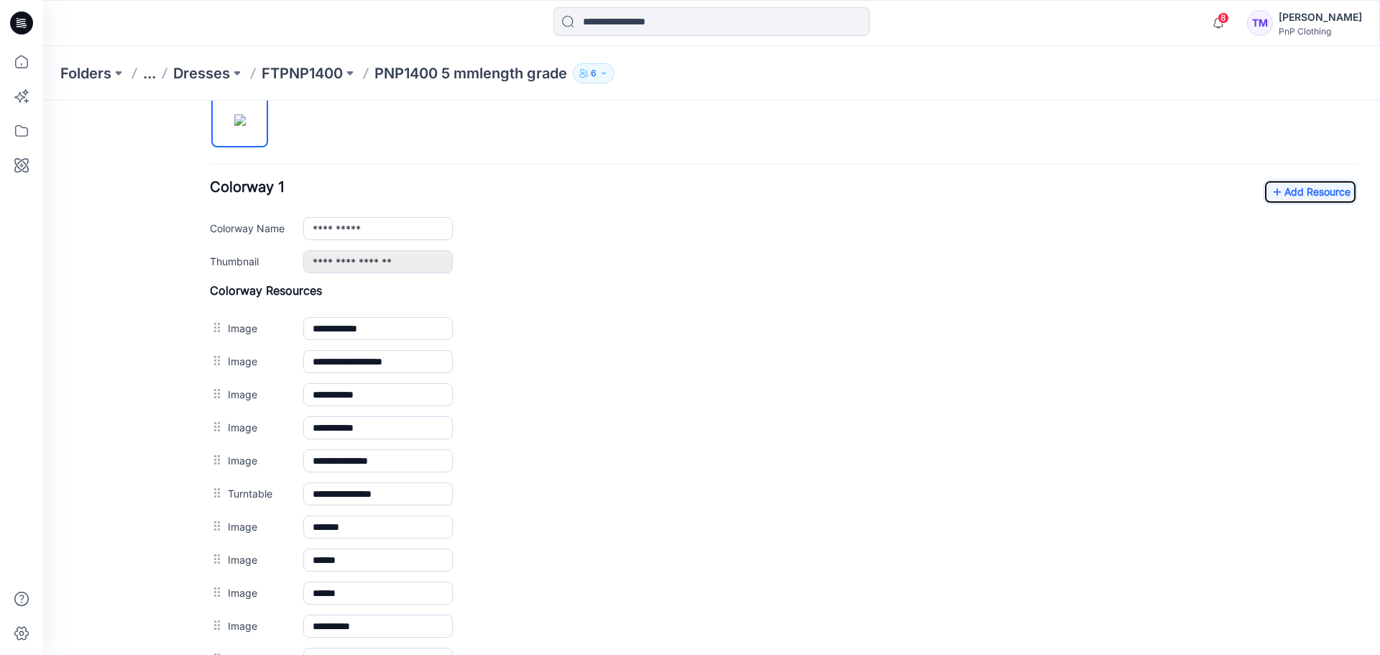
scroll to position [478, 0]
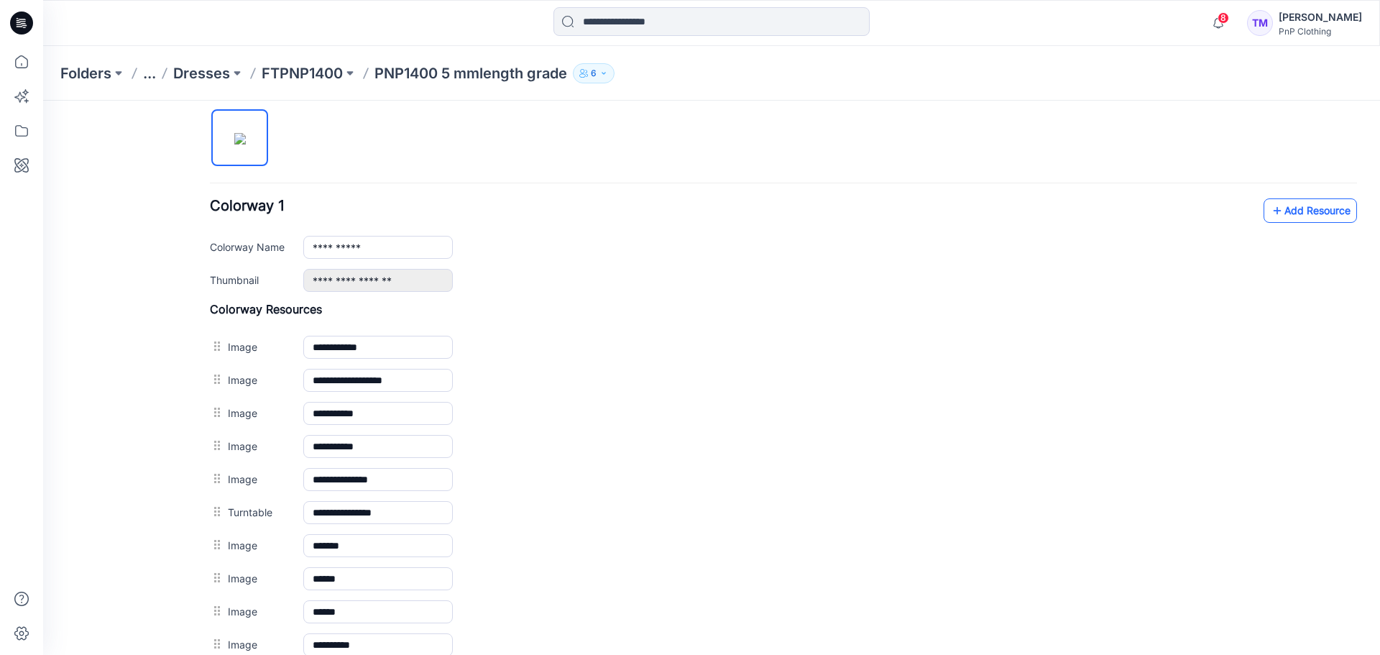
click at [1312, 213] on link "Add Resource" at bounding box center [1309, 210] width 93 height 24
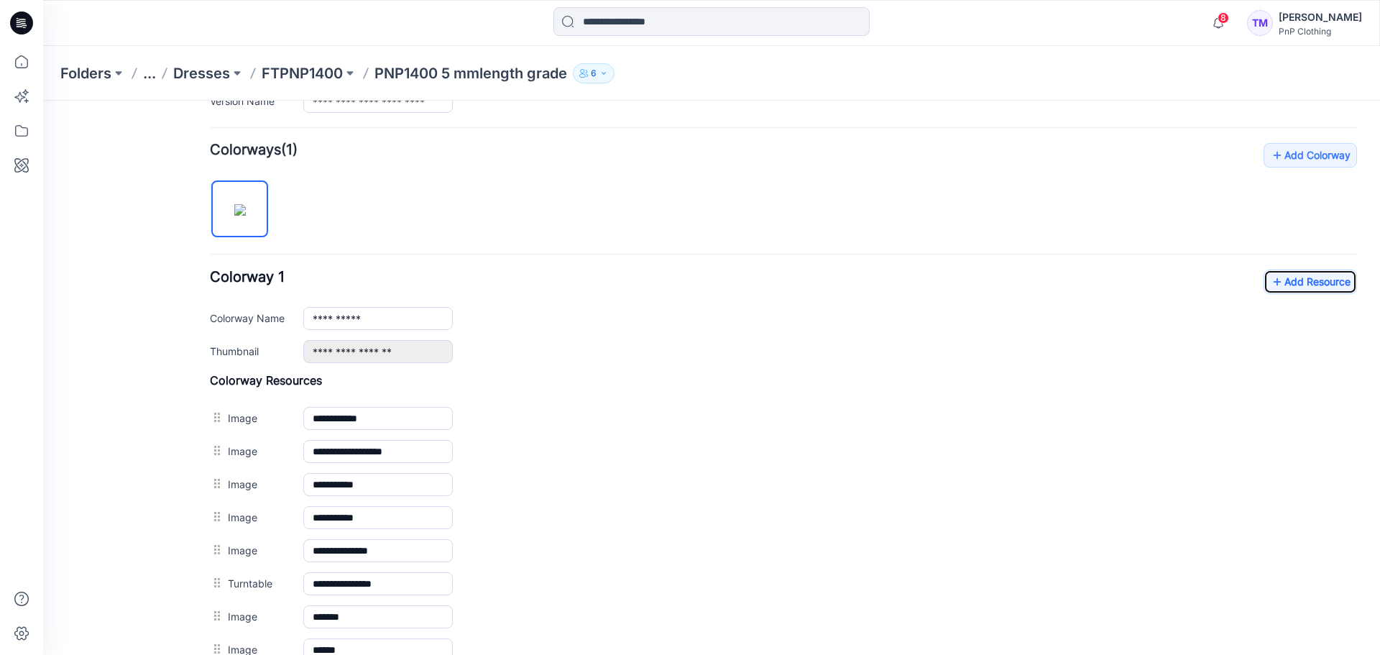
scroll to position [406, 0]
click at [1287, 290] on link "Add Resource" at bounding box center [1309, 282] width 93 height 24
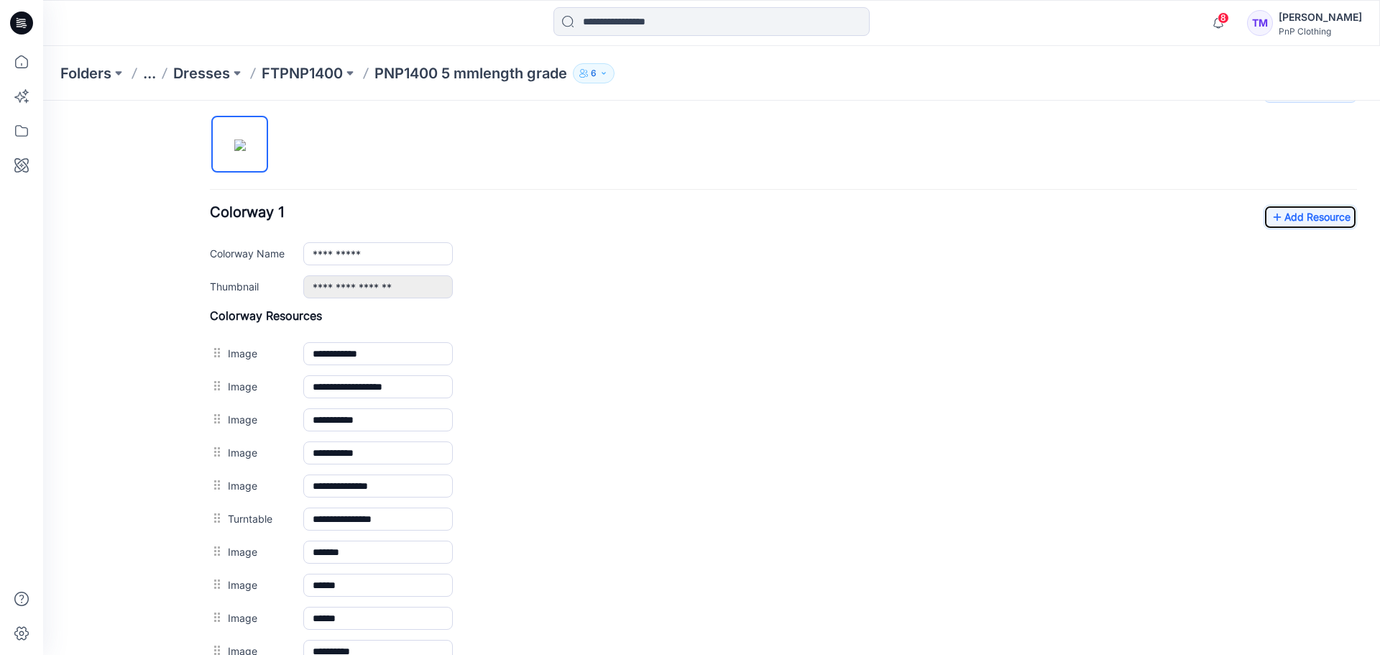
scroll to position [471, 0]
click at [1291, 228] on link "Add Resource" at bounding box center [1309, 218] width 93 height 24
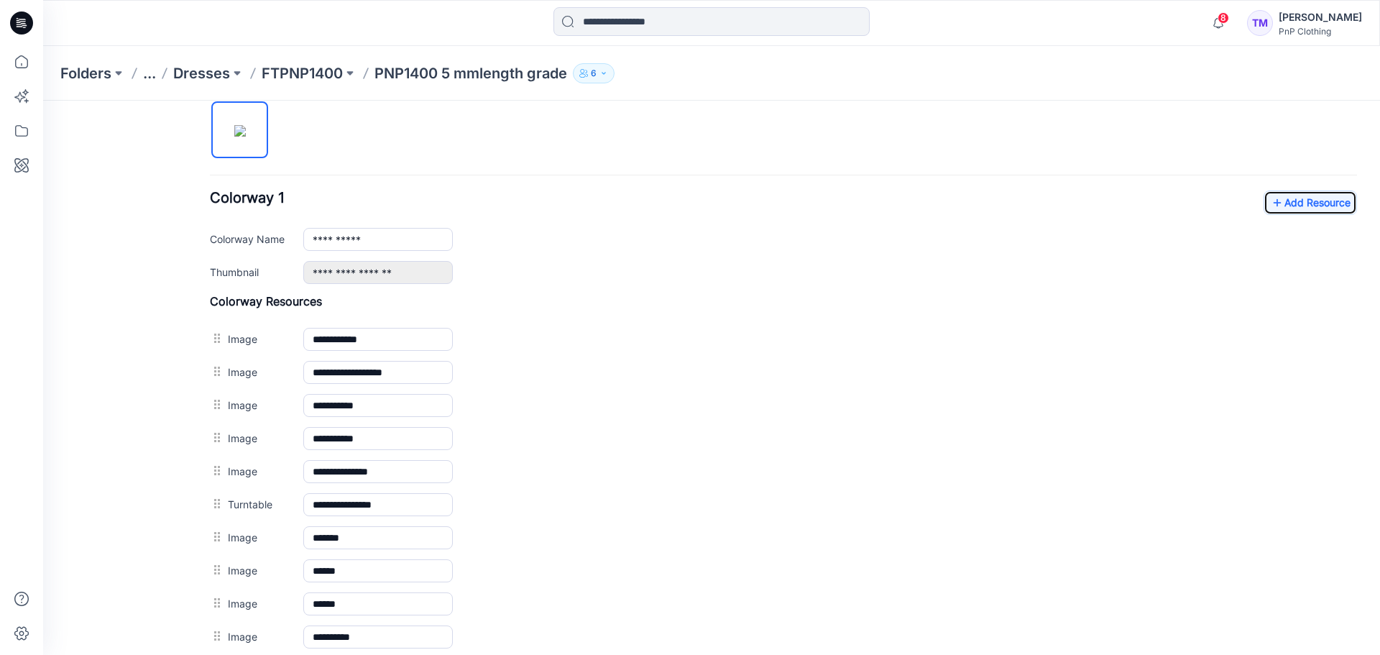
scroll to position [433, 0]
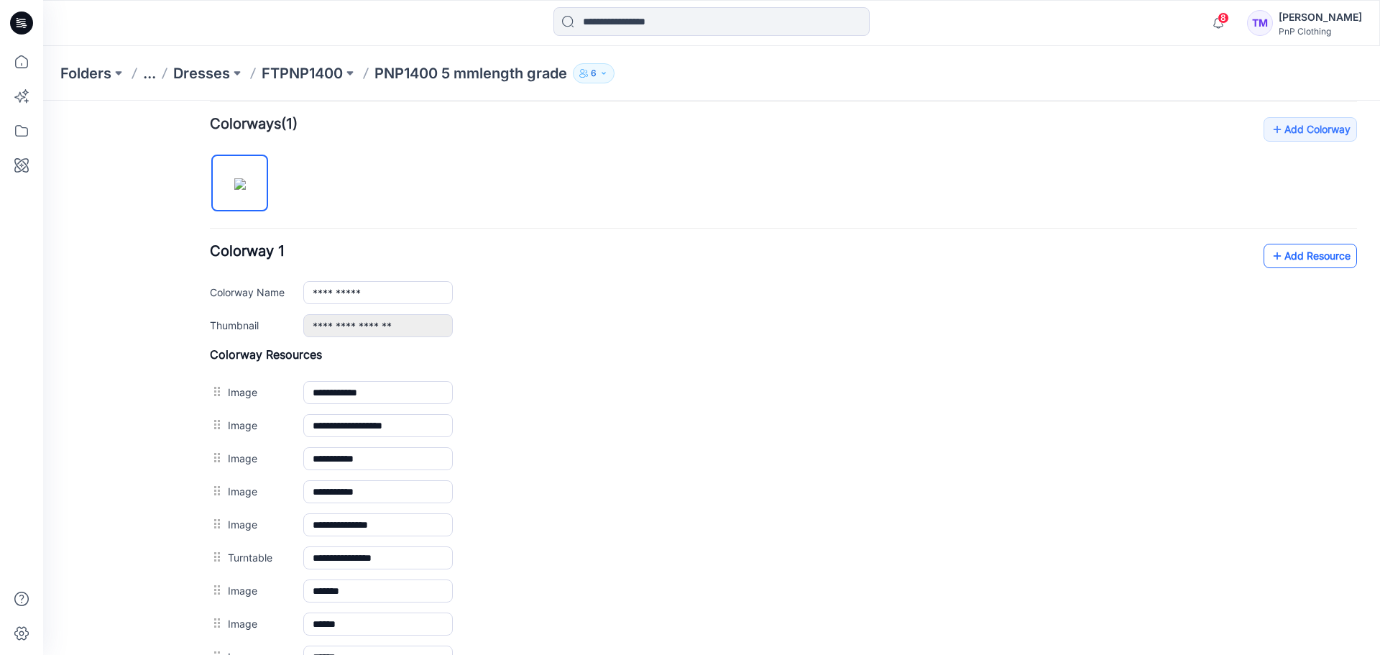
click at [1319, 264] on link "Add Resource" at bounding box center [1309, 256] width 93 height 24
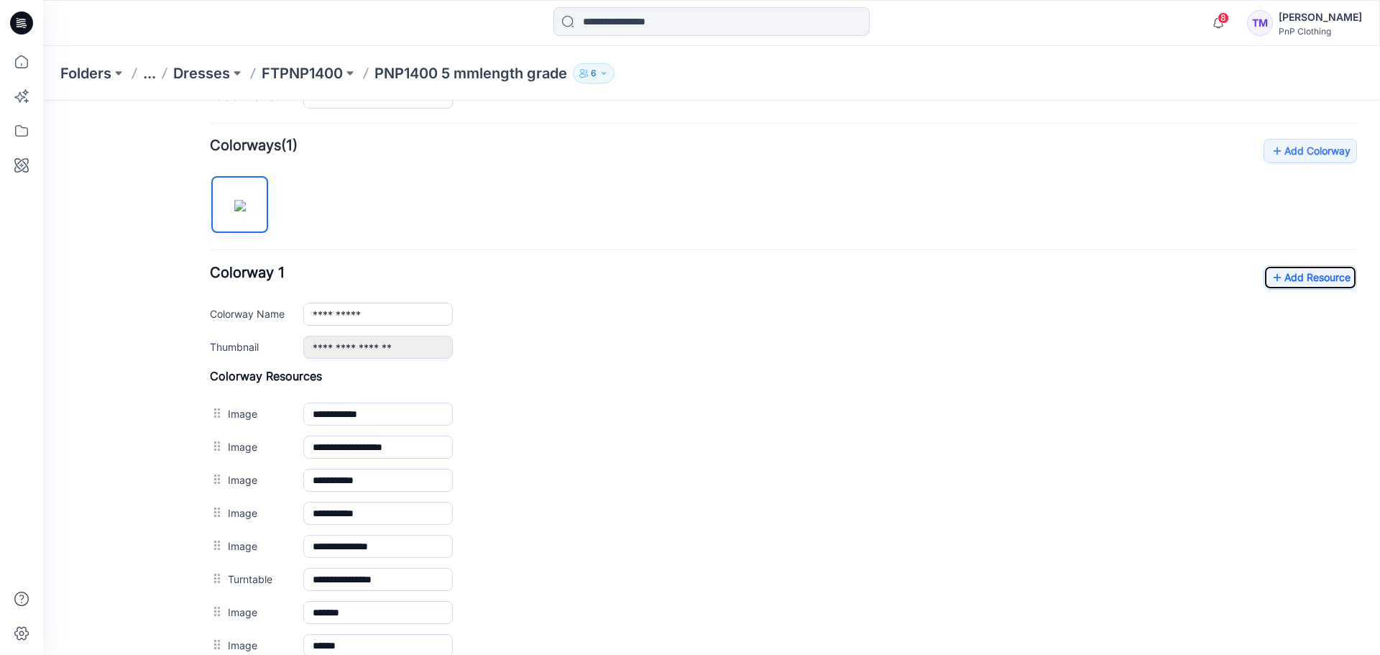
scroll to position [394, 0]
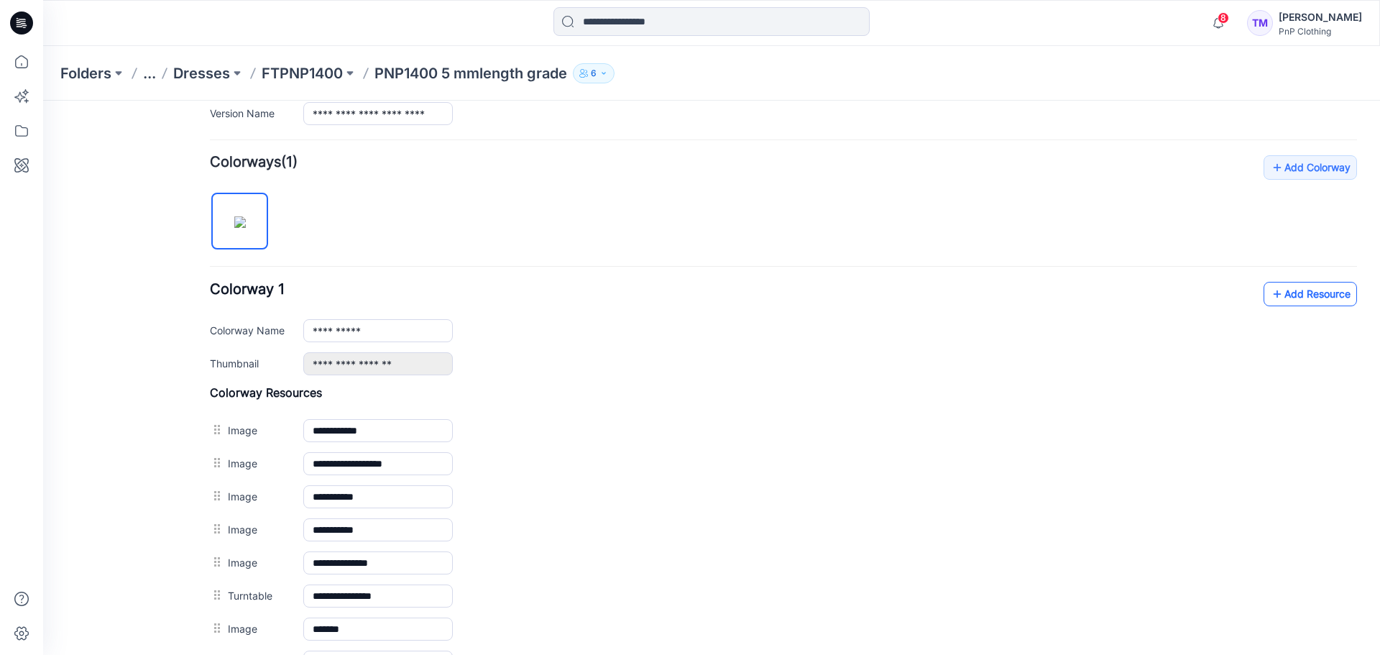
click at [1279, 295] on link "Add Resource" at bounding box center [1309, 294] width 93 height 24
click at [265, 78] on p "FTPNP1400" at bounding box center [302, 73] width 81 height 20
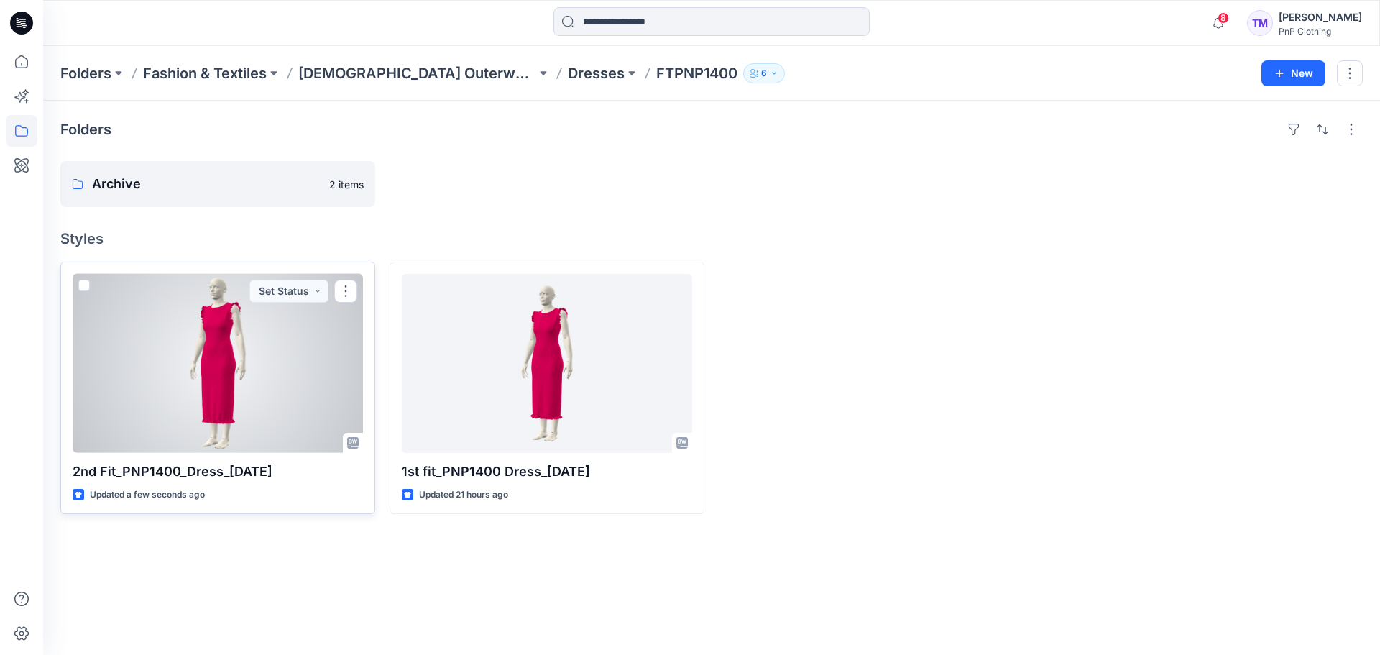
click at [257, 389] on div at bounding box center [218, 363] width 290 height 179
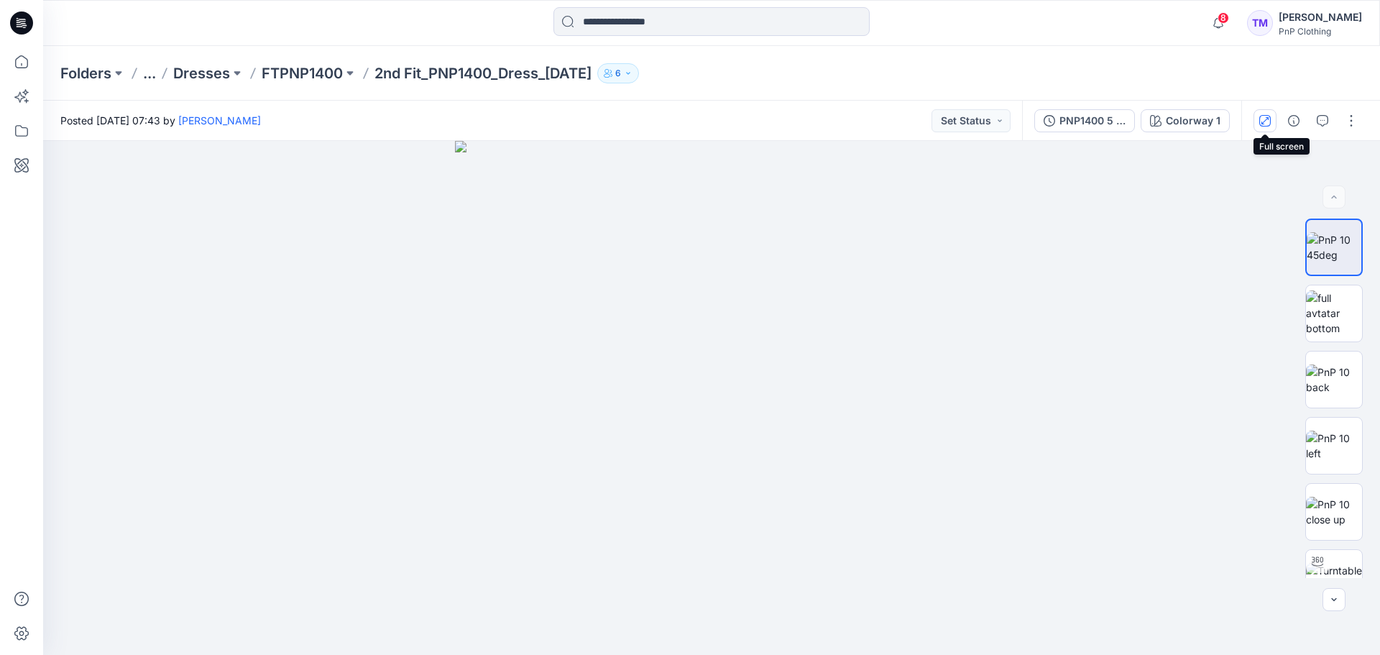
click at [1269, 116] on icon "button" at bounding box center [1264, 120] width 11 height 11
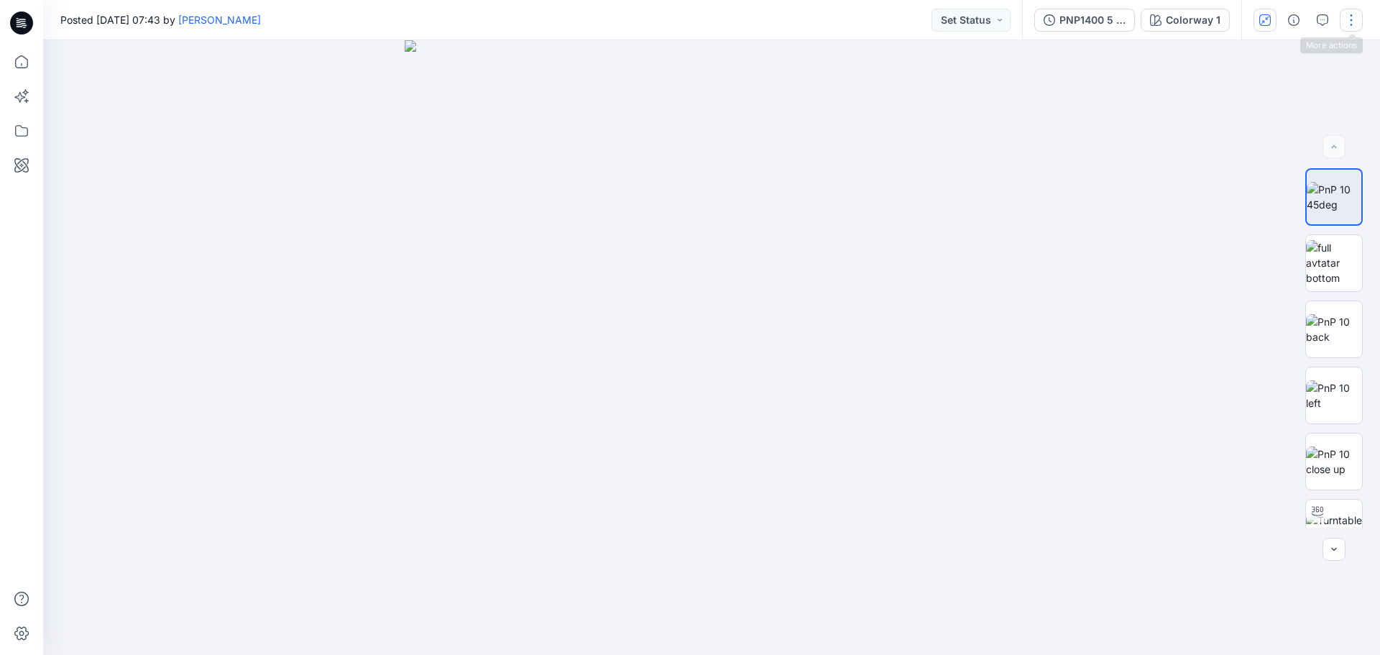
click at [1347, 24] on button "button" at bounding box center [1350, 20] width 23 height 23
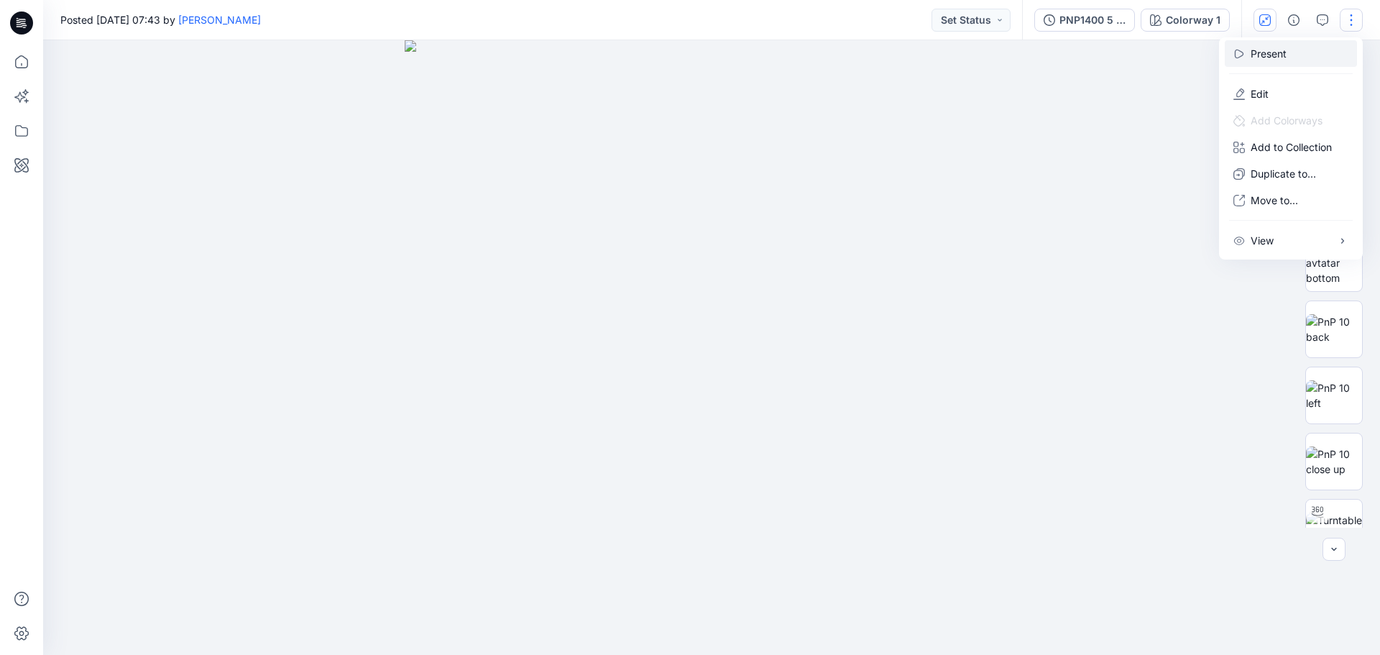
click at [1287, 53] on button "Present" at bounding box center [1290, 53] width 132 height 27
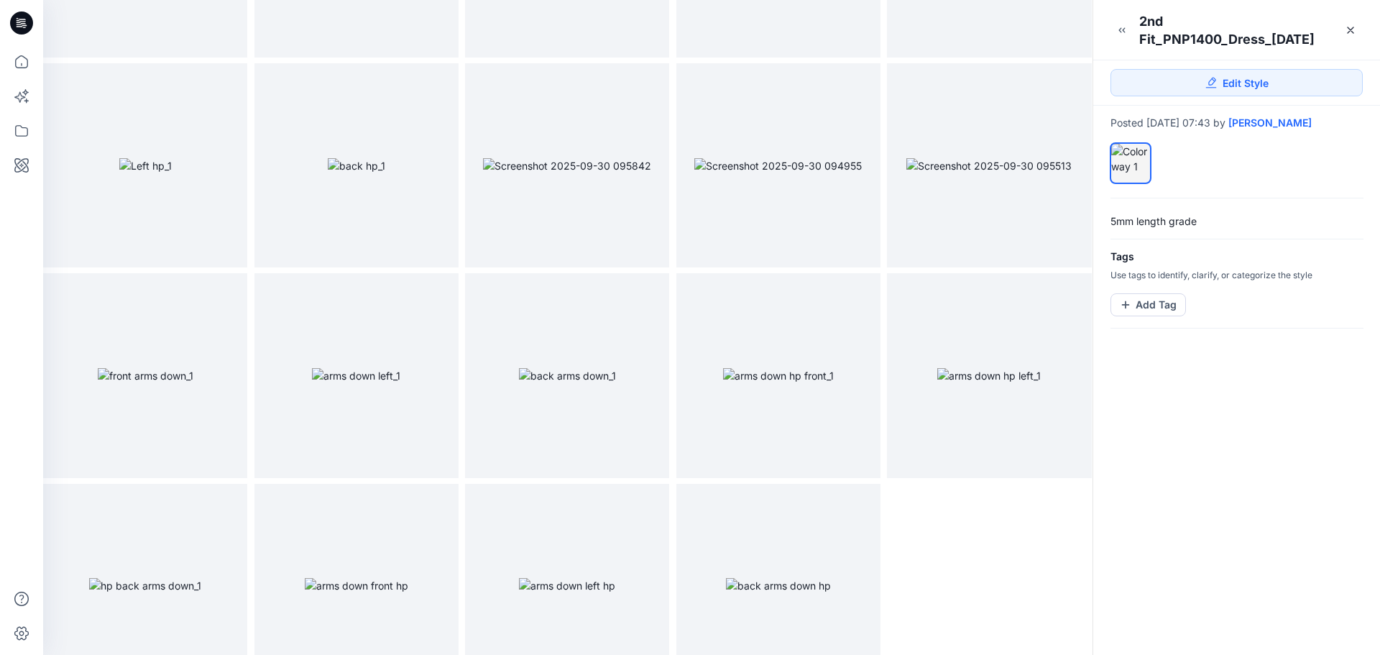
scroll to position [846, 0]
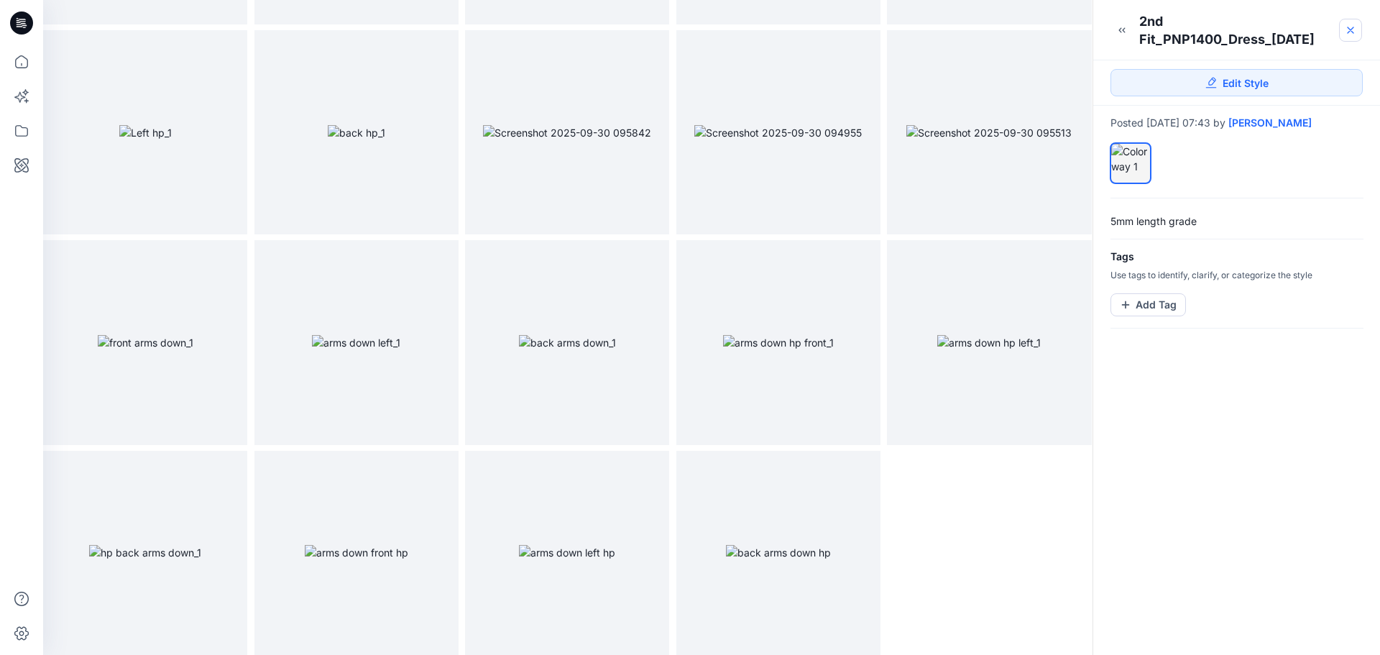
click at [1355, 29] on icon at bounding box center [1349, 29] width 11 height 11
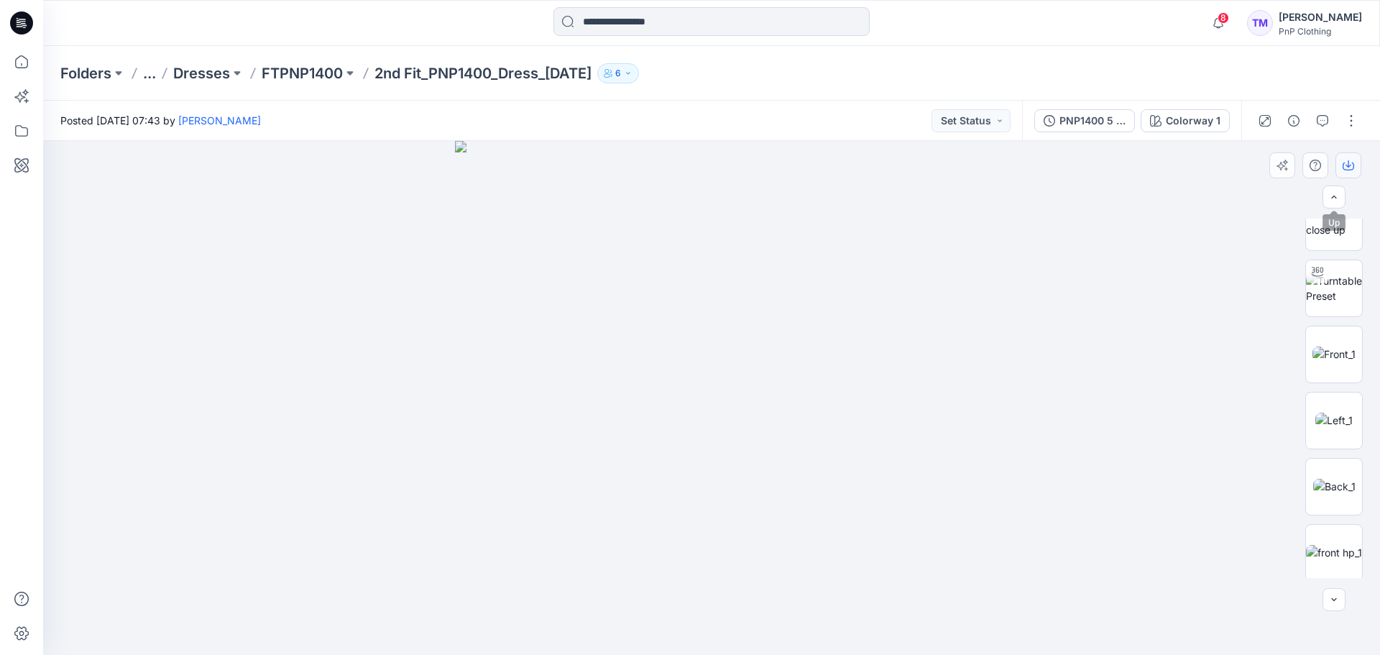
scroll to position [289, 0]
click at [1349, 120] on button "button" at bounding box center [1350, 120] width 23 height 23
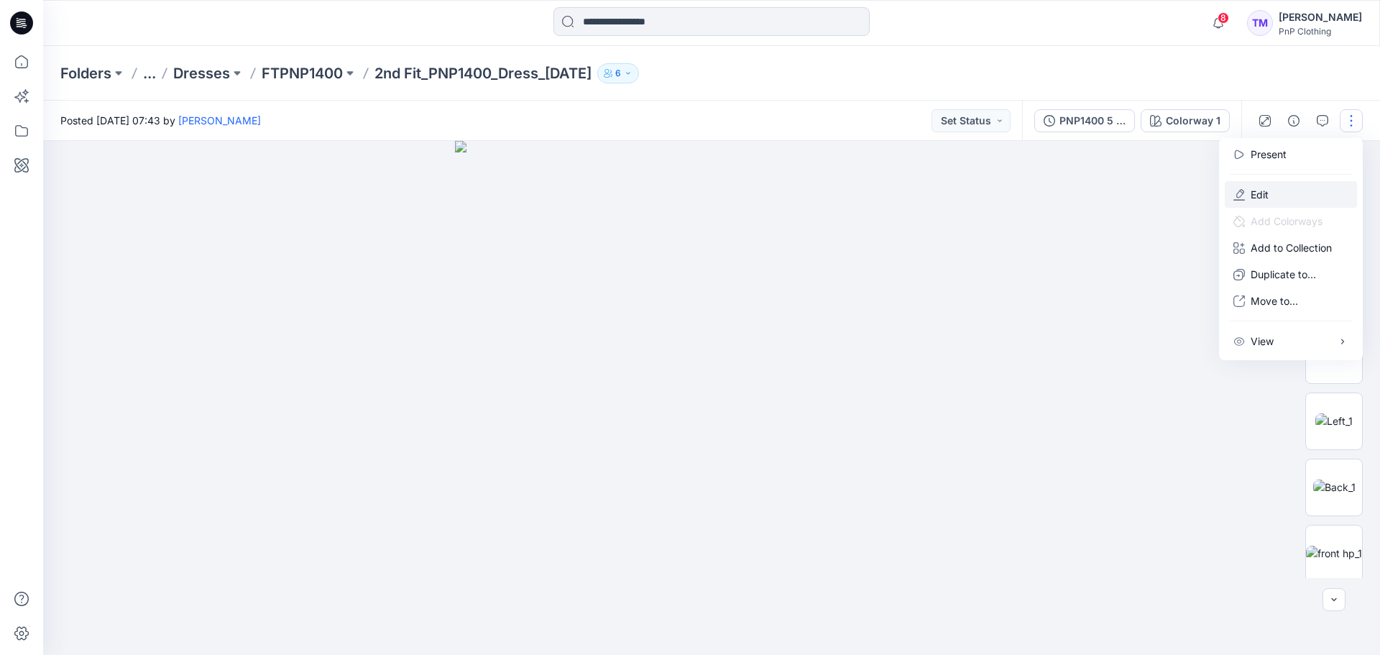
click at [1266, 194] on p "Edit" at bounding box center [1259, 194] width 18 height 15
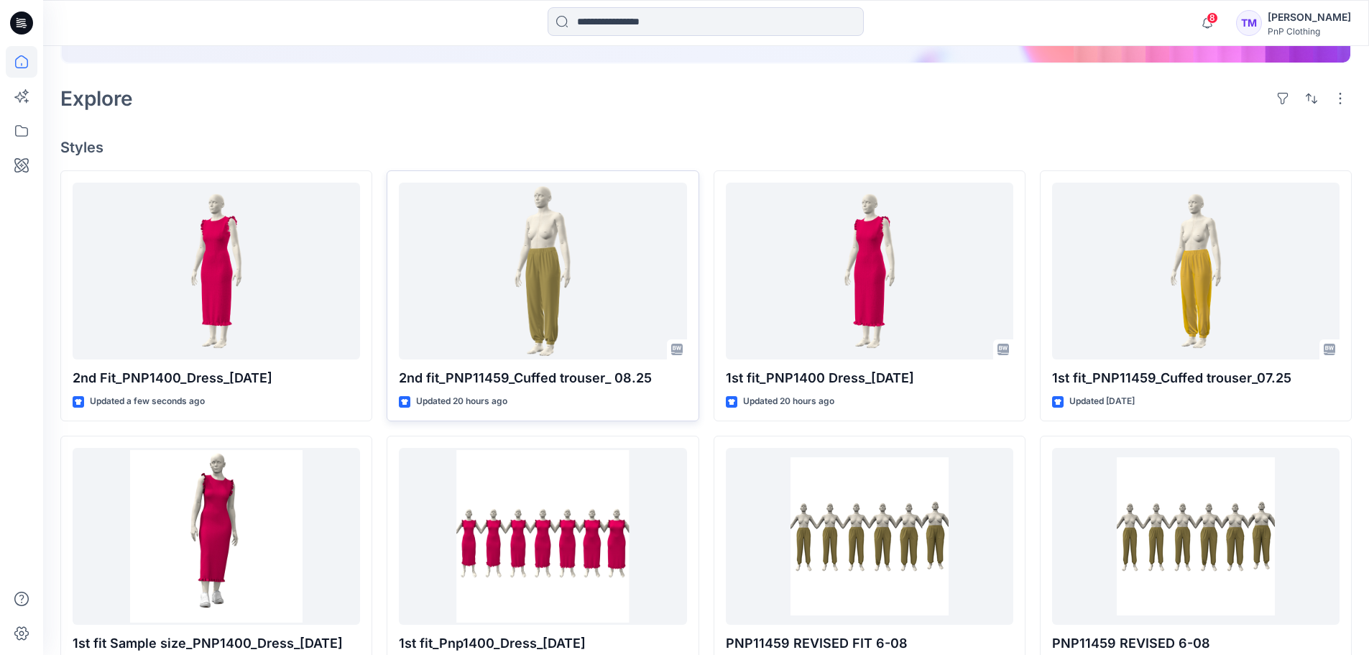
scroll to position [287, 0]
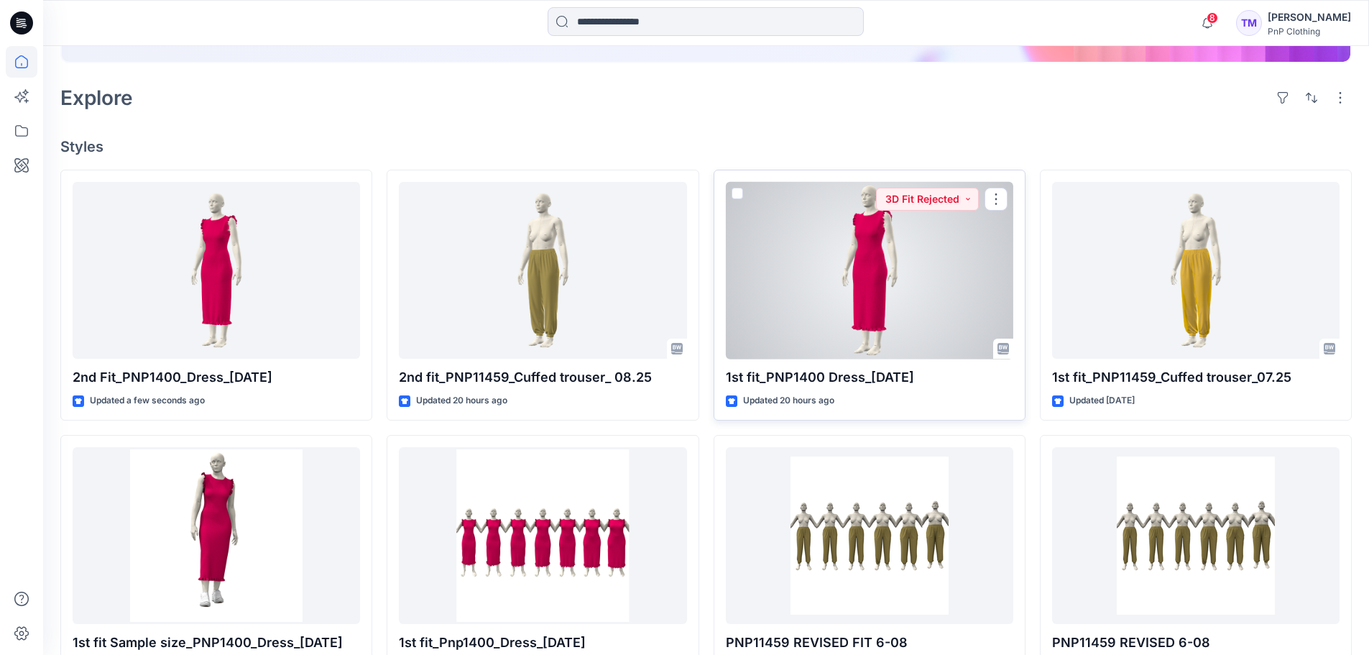
click at [867, 303] on div at bounding box center [869, 270] width 287 height 177
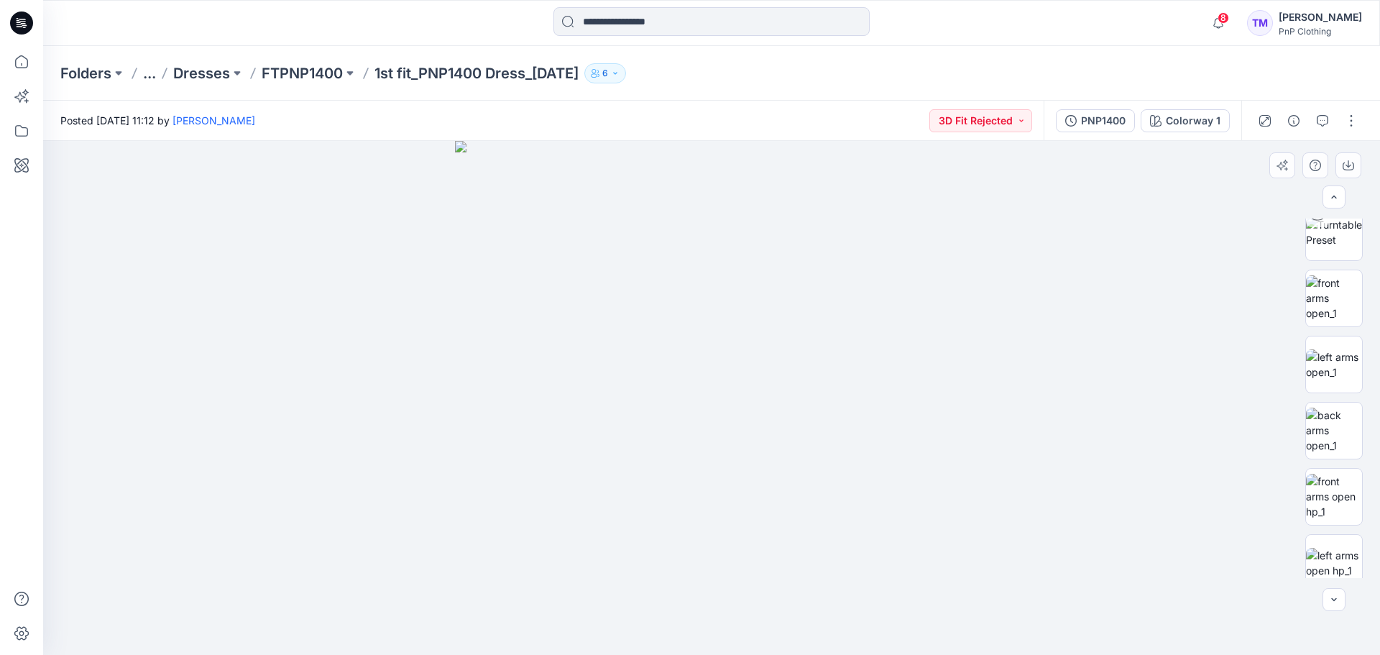
scroll to position [352, 0]
click at [1320, 489] on img at bounding box center [1334, 489] width 56 height 45
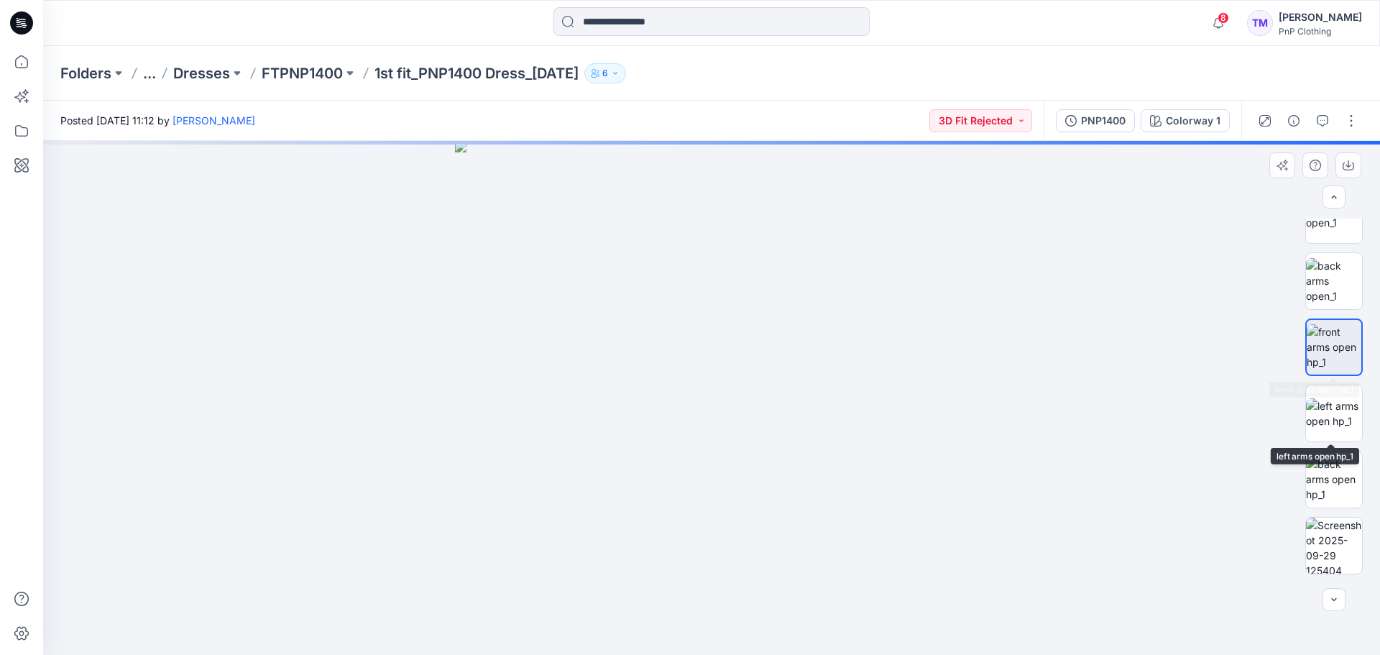
scroll to position [496, 0]
click at [1342, 402] on img at bounding box center [1334, 412] width 56 height 30
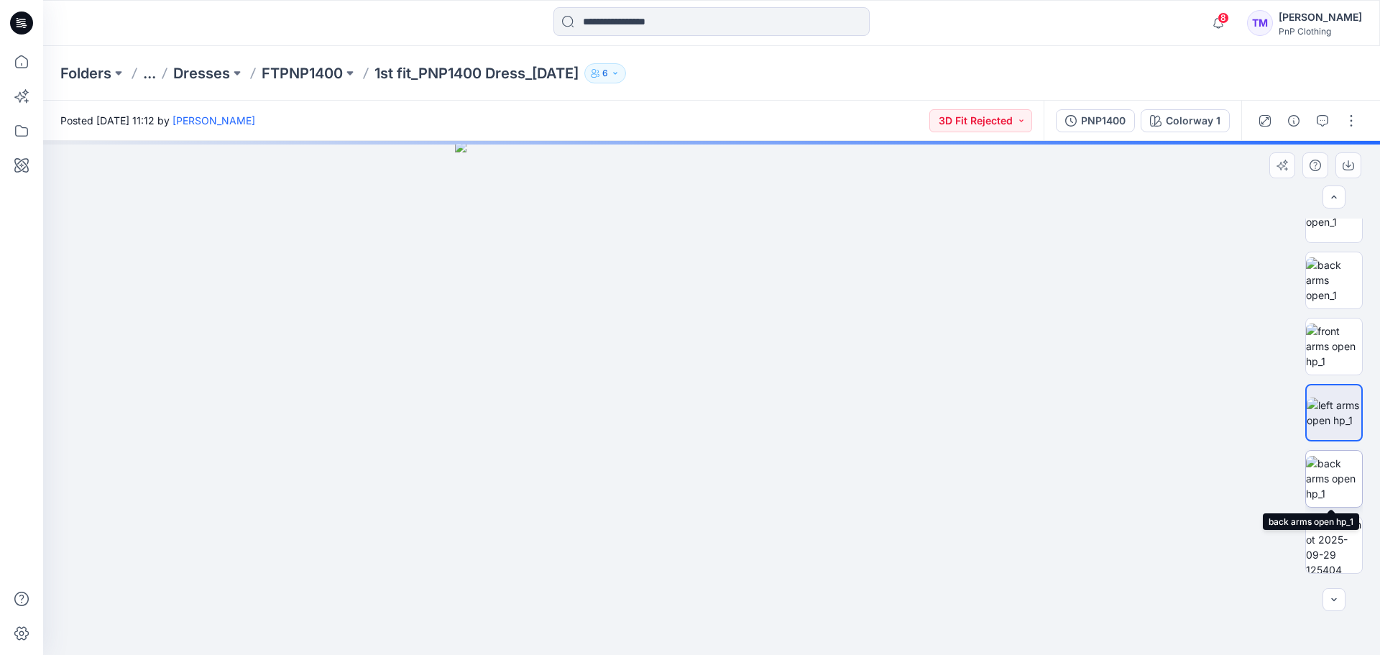
click at [1329, 474] on img at bounding box center [1334, 478] width 56 height 45
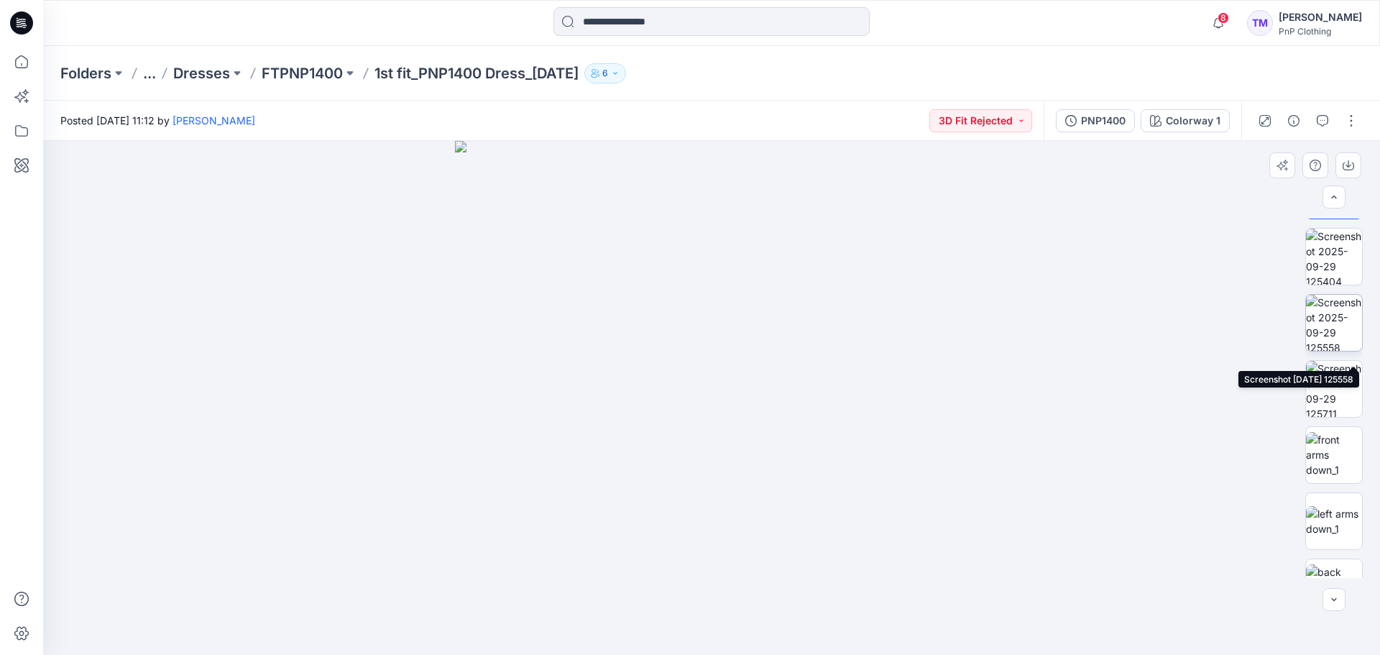
scroll to position [855, 0]
click at [1337, 387] on img at bounding box center [1334, 383] width 56 height 45
click at [1344, 435] on img at bounding box center [1334, 450] width 56 height 30
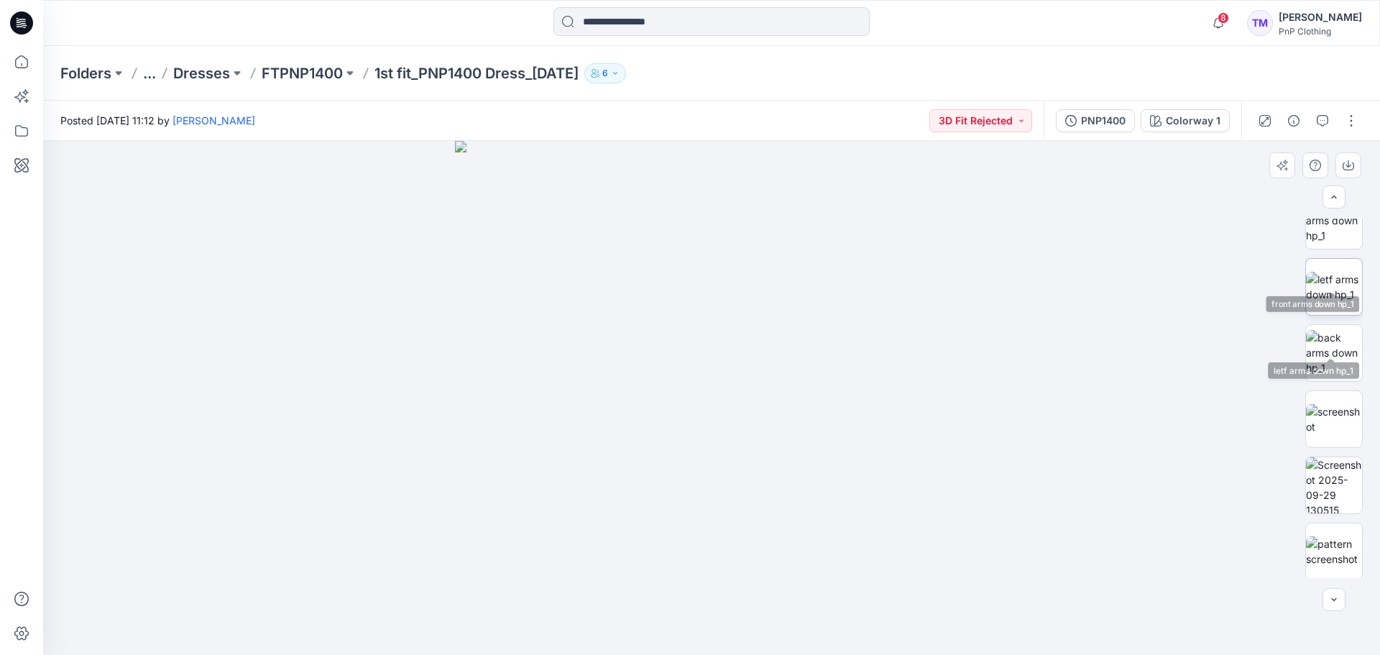
scroll to position [1285, 0]
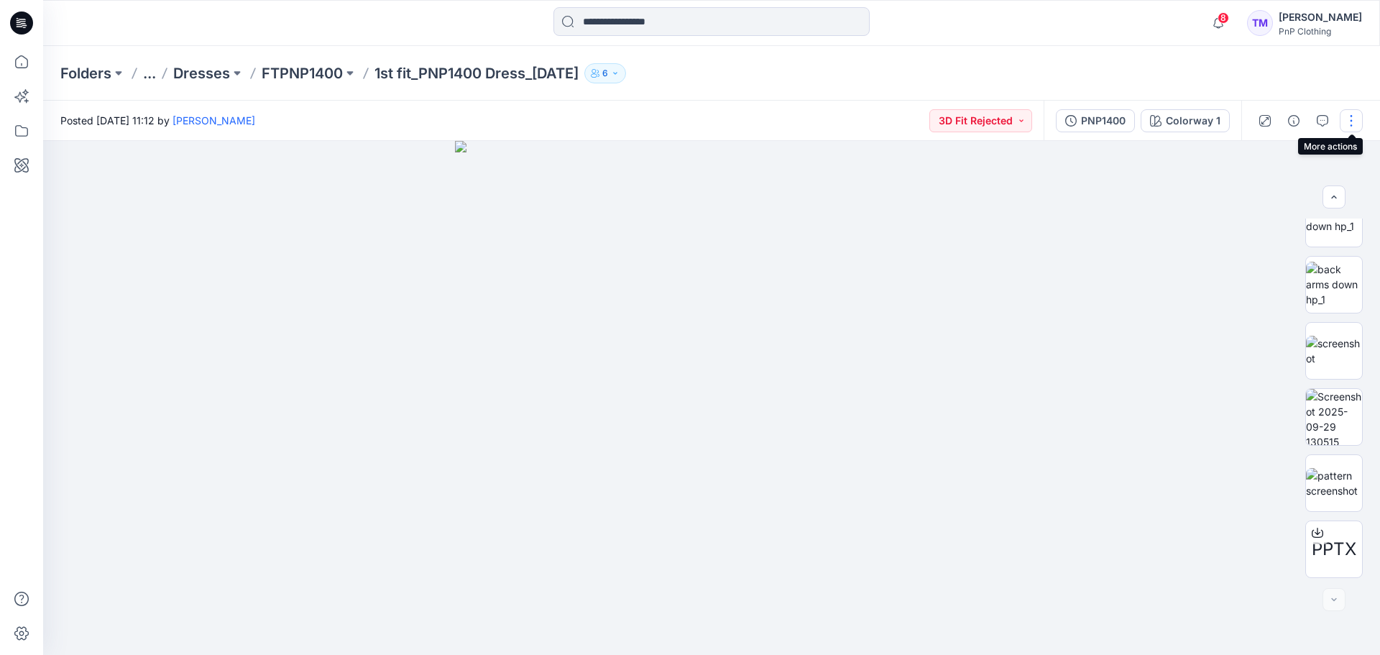
click at [1351, 123] on button "button" at bounding box center [1350, 120] width 23 height 23
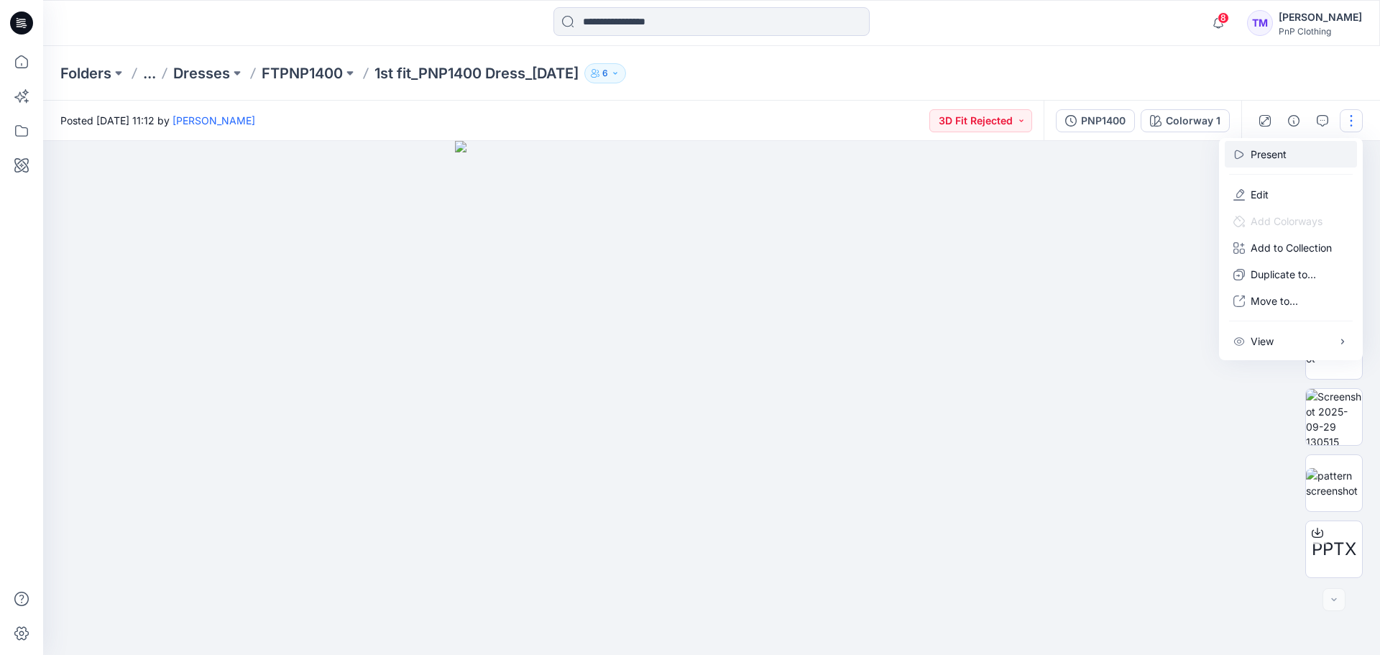
click at [1286, 144] on button "Present" at bounding box center [1290, 154] width 132 height 27
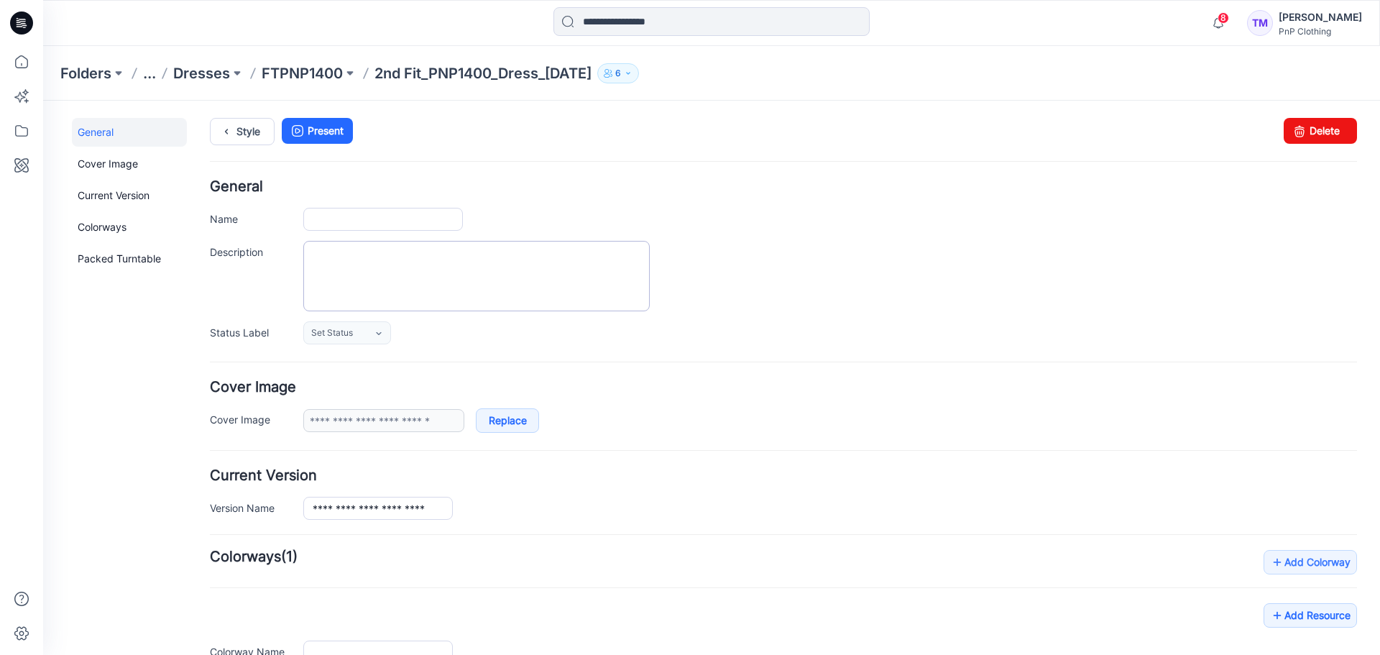
type input "**********"
type textarea "**********"
type input "**********"
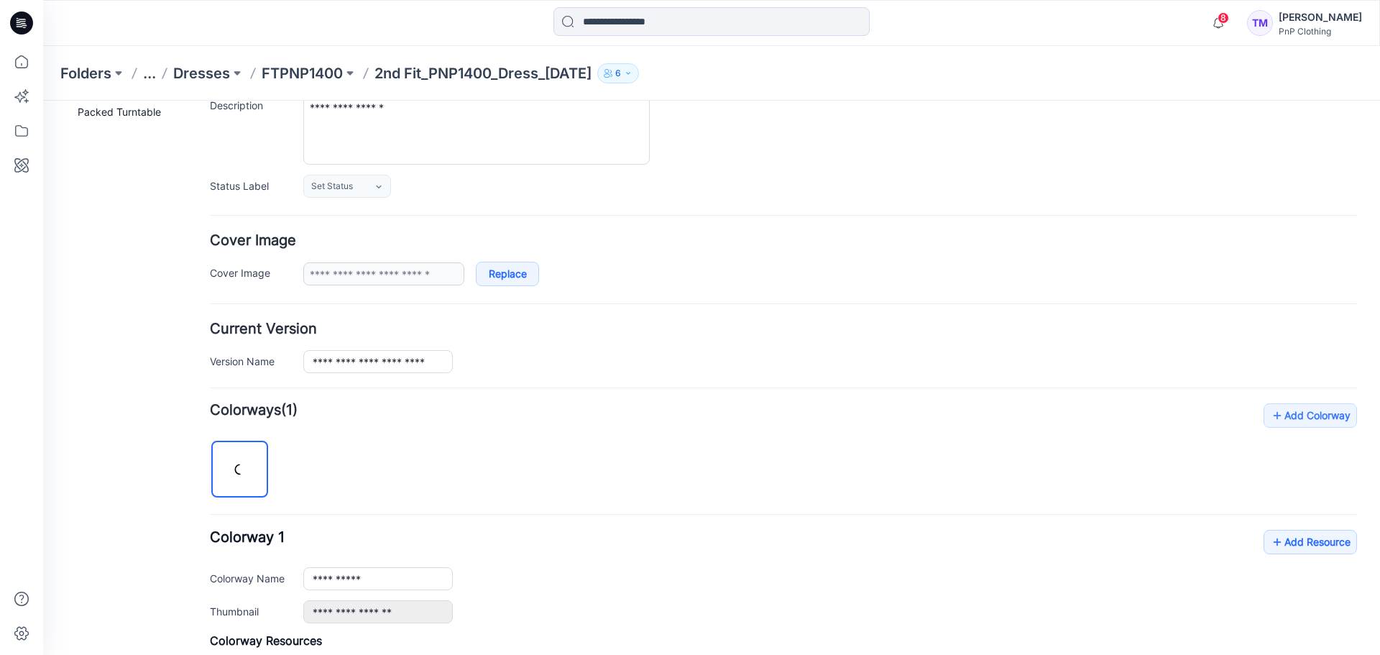
scroll to position [359, 0]
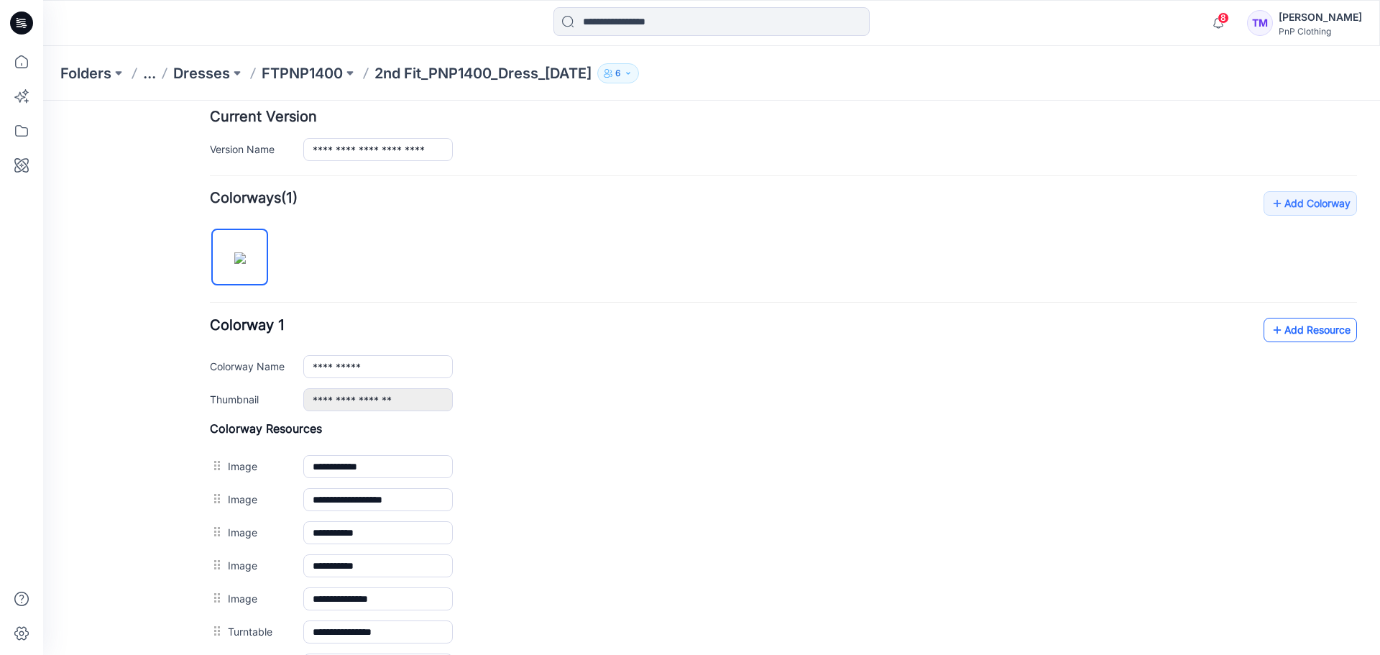
click at [1316, 331] on link "Add Resource" at bounding box center [1309, 330] width 93 height 24
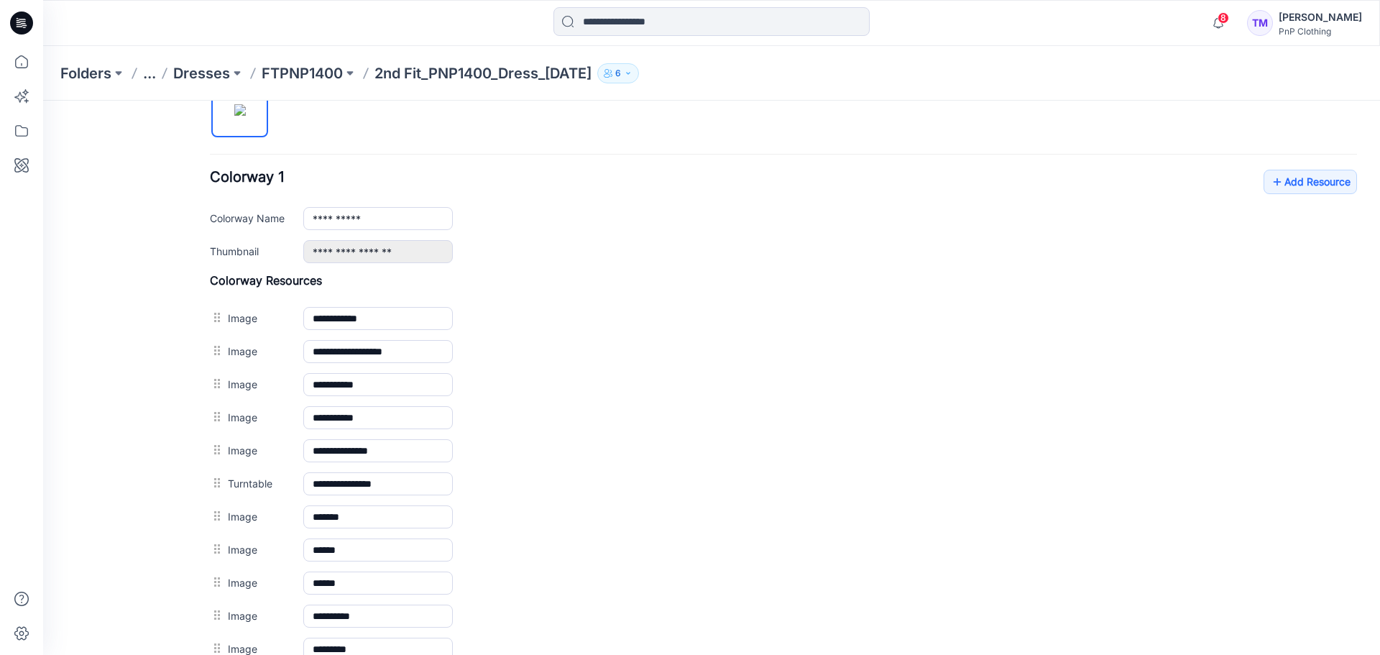
scroll to position [245, 0]
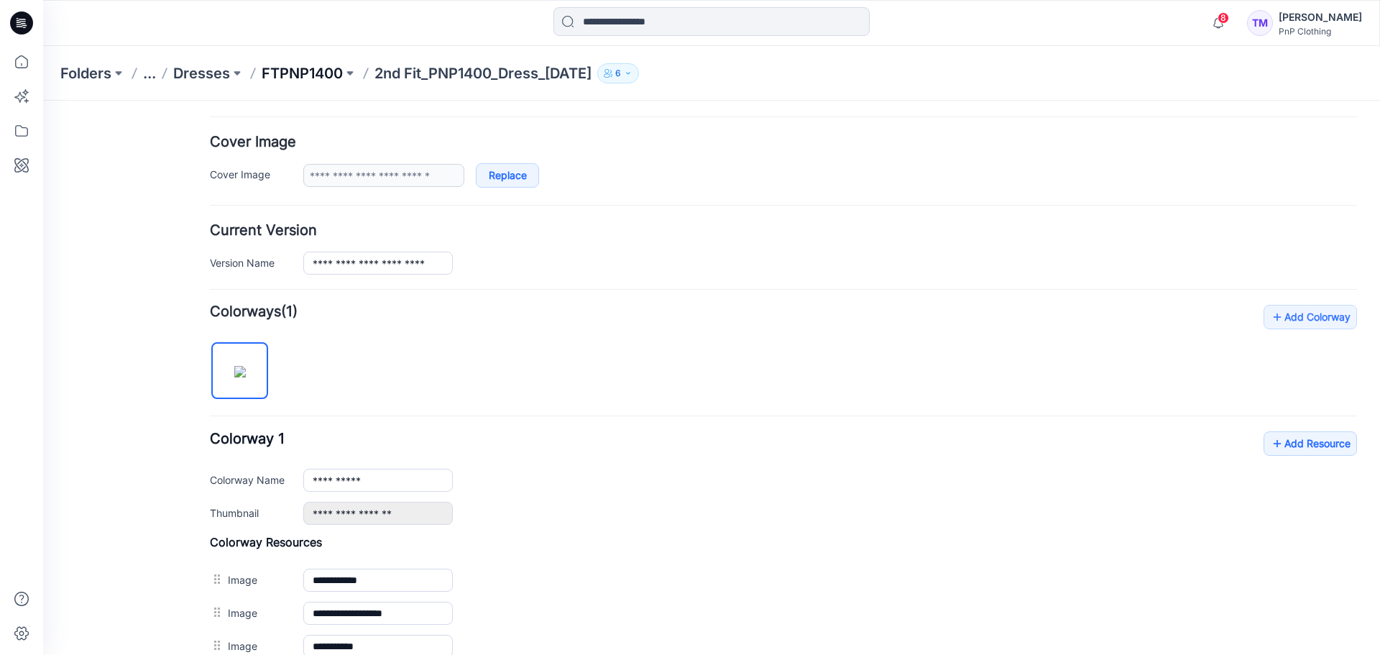
click at [299, 69] on p "FTPNP1400" at bounding box center [302, 73] width 81 height 20
